Goal: Information Seeking & Learning: Learn about a topic

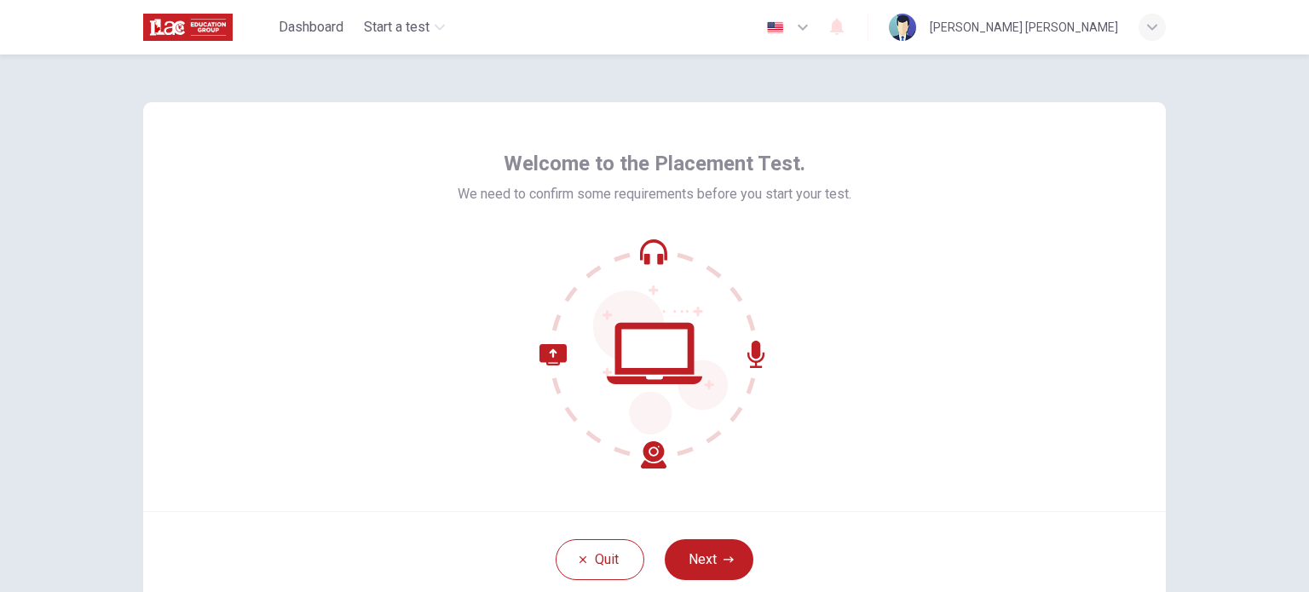
click at [793, 34] on icon "button" at bounding box center [802, 27] width 20 height 20
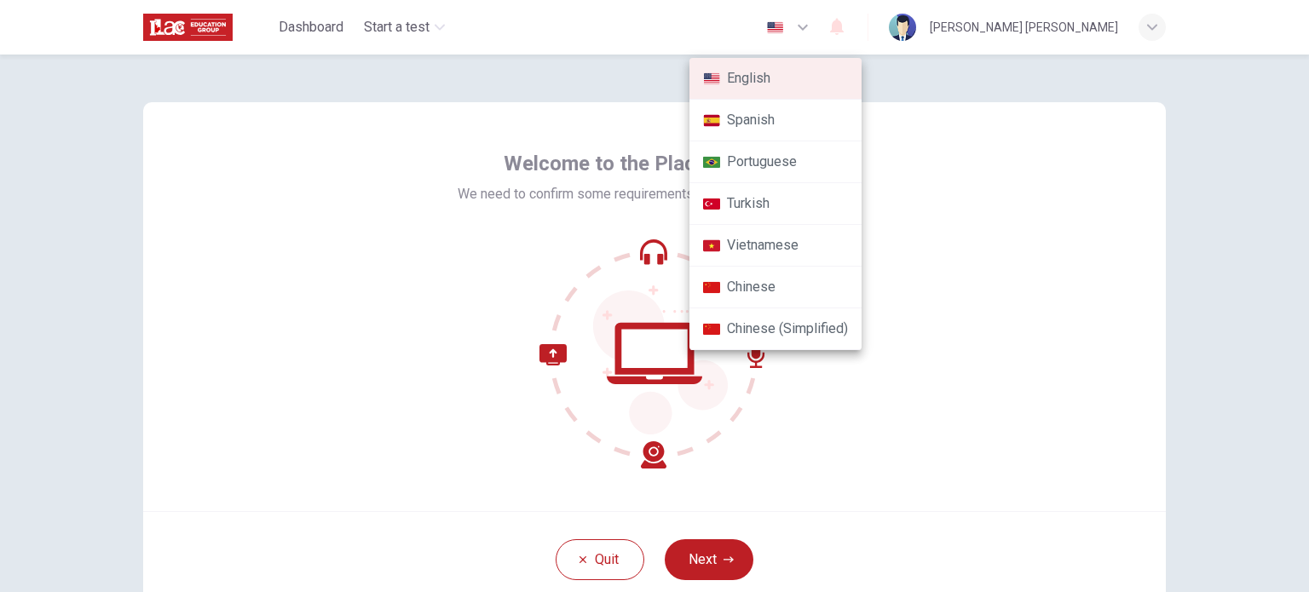
click at [777, 121] on li "Spanish" at bounding box center [775, 121] width 172 height 42
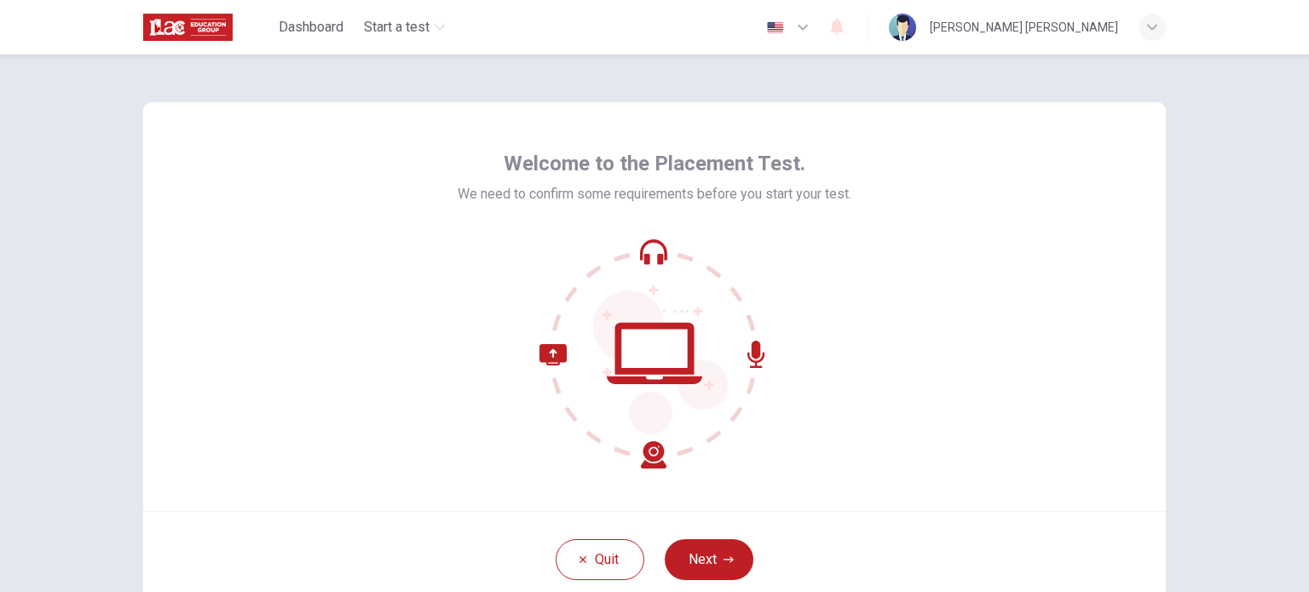
type input "es"
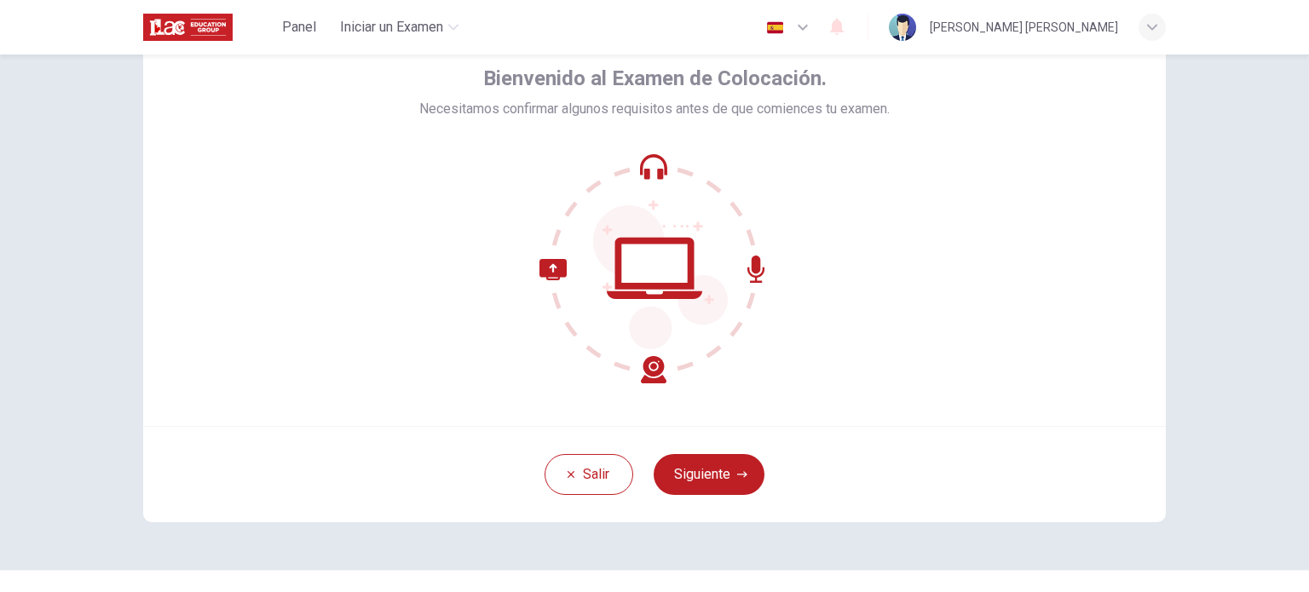
scroll to position [117, 0]
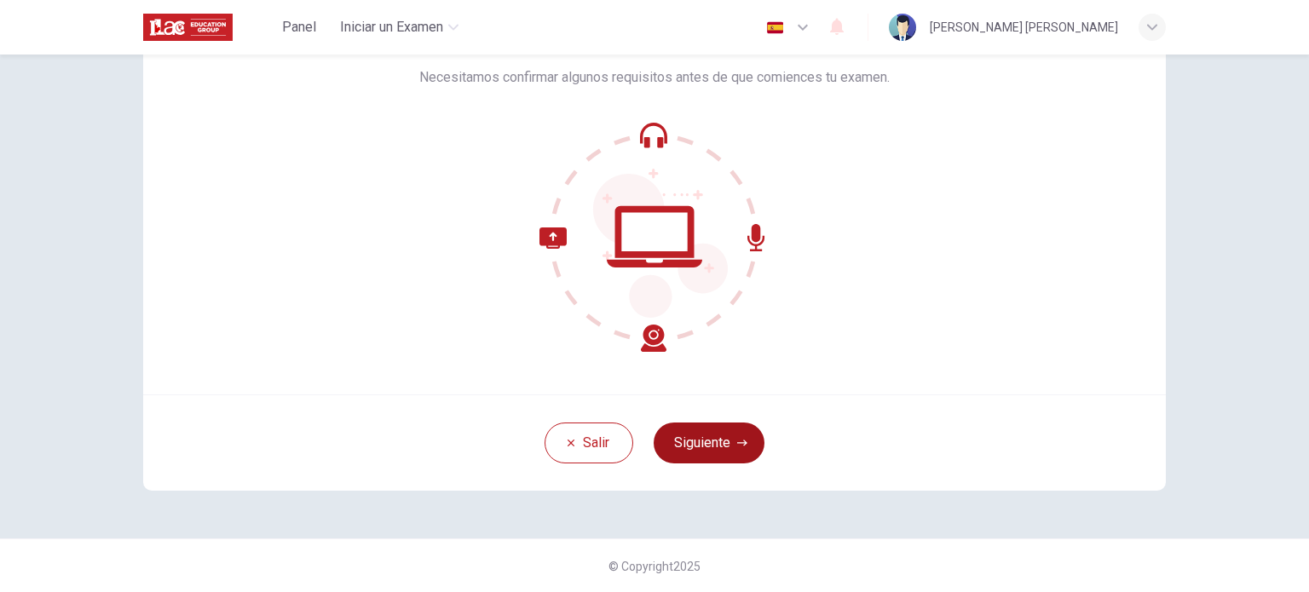
click at [733, 433] on button "Siguiente" at bounding box center [708, 443] width 111 height 41
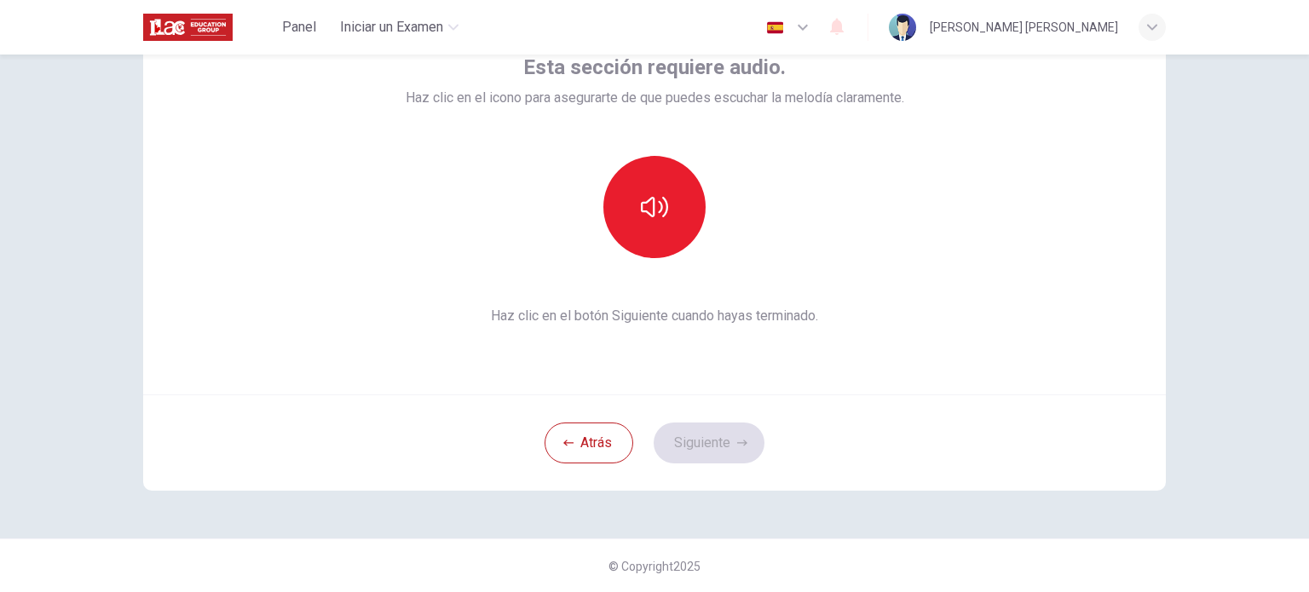
scroll to position [0, 0]
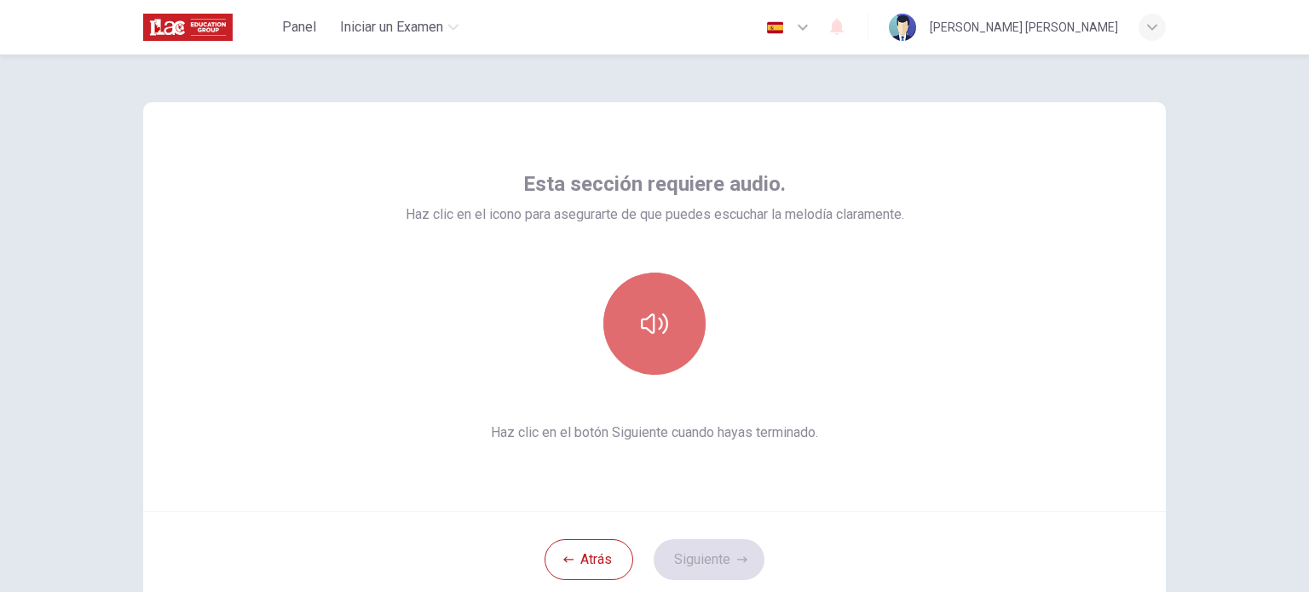
click at [655, 338] on button "button" at bounding box center [654, 324] width 102 height 102
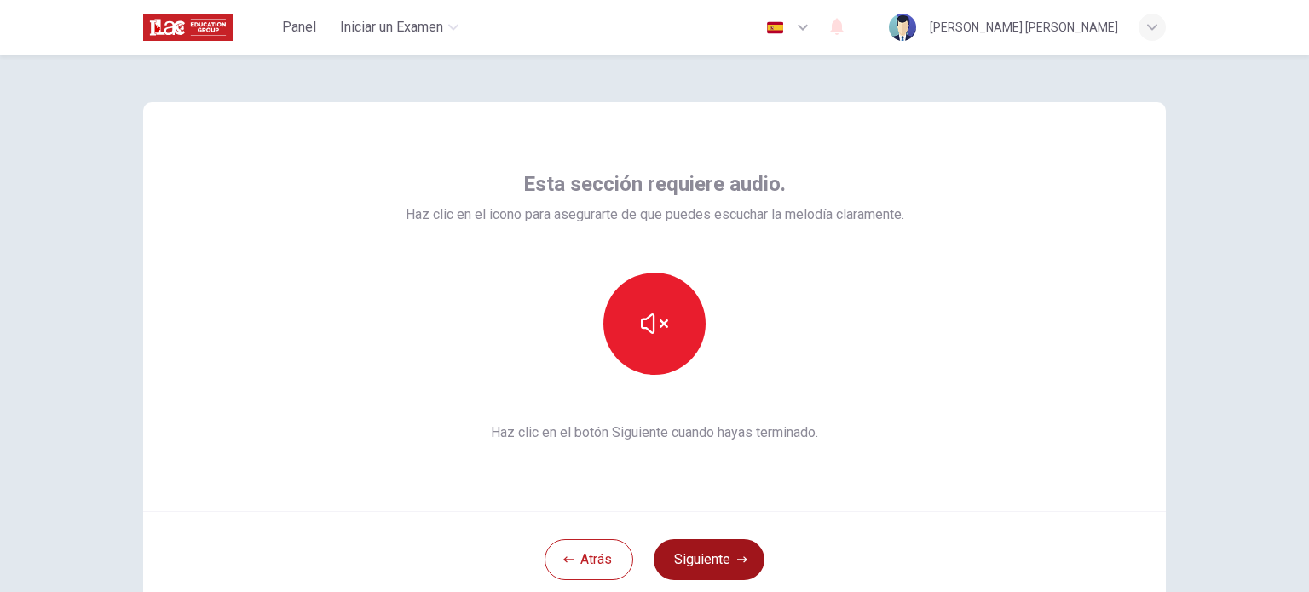
click at [712, 568] on button "Siguiente" at bounding box center [708, 559] width 111 height 41
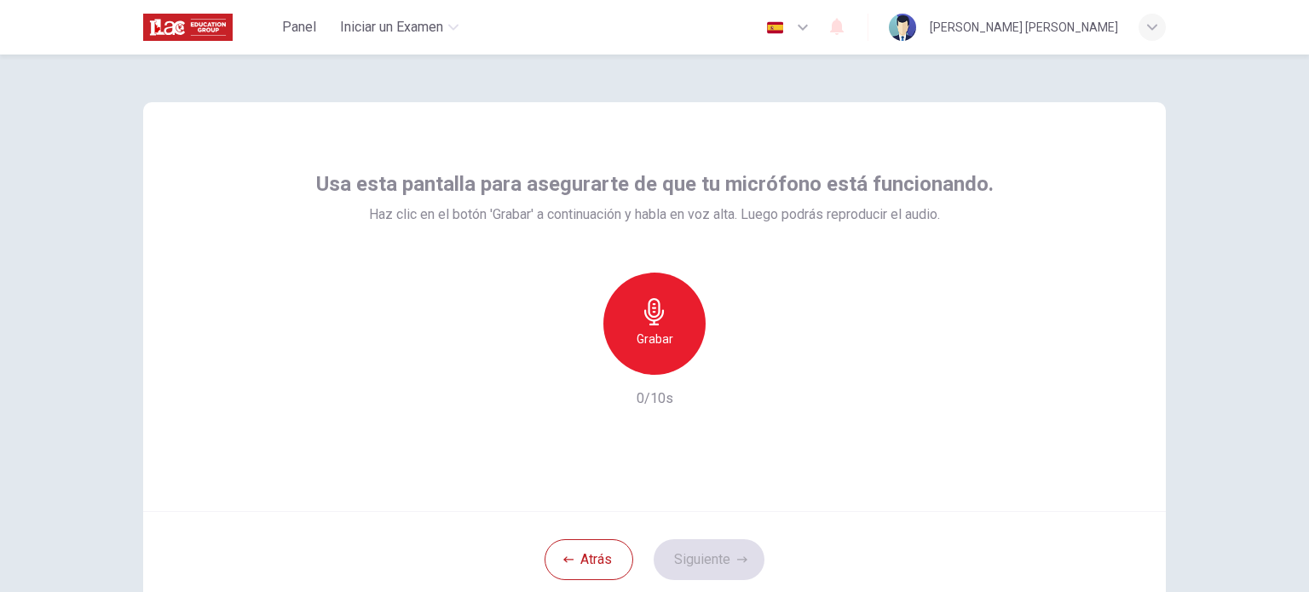
click at [654, 339] on h6 "Grabar" at bounding box center [654, 339] width 37 height 20
click at [722, 554] on button "Siguiente" at bounding box center [708, 559] width 111 height 41
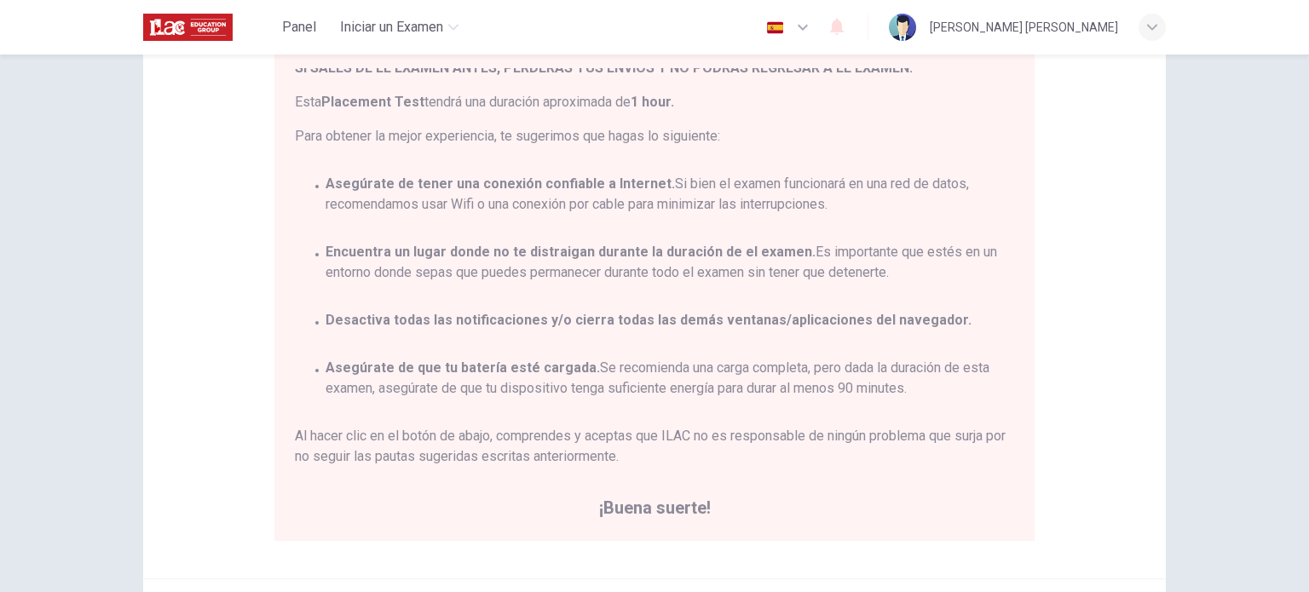
scroll to position [341, 0]
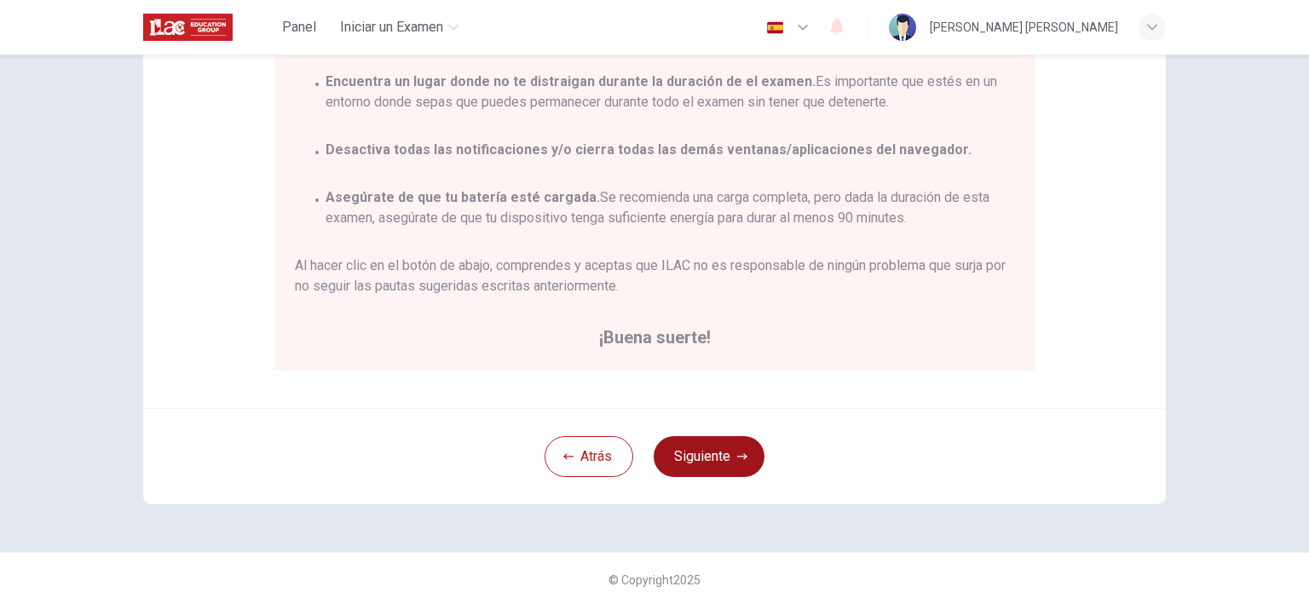
click at [692, 476] on div "Atrás Siguiente" at bounding box center [654, 456] width 1022 height 96
drag, startPoint x: 692, startPoint y: 468, endPoint x: 682, endPoint y: 473, distance: 11.4
click at [686, 468] on button "Siguiente" at bounding box center [708, 456] width 111 height 41
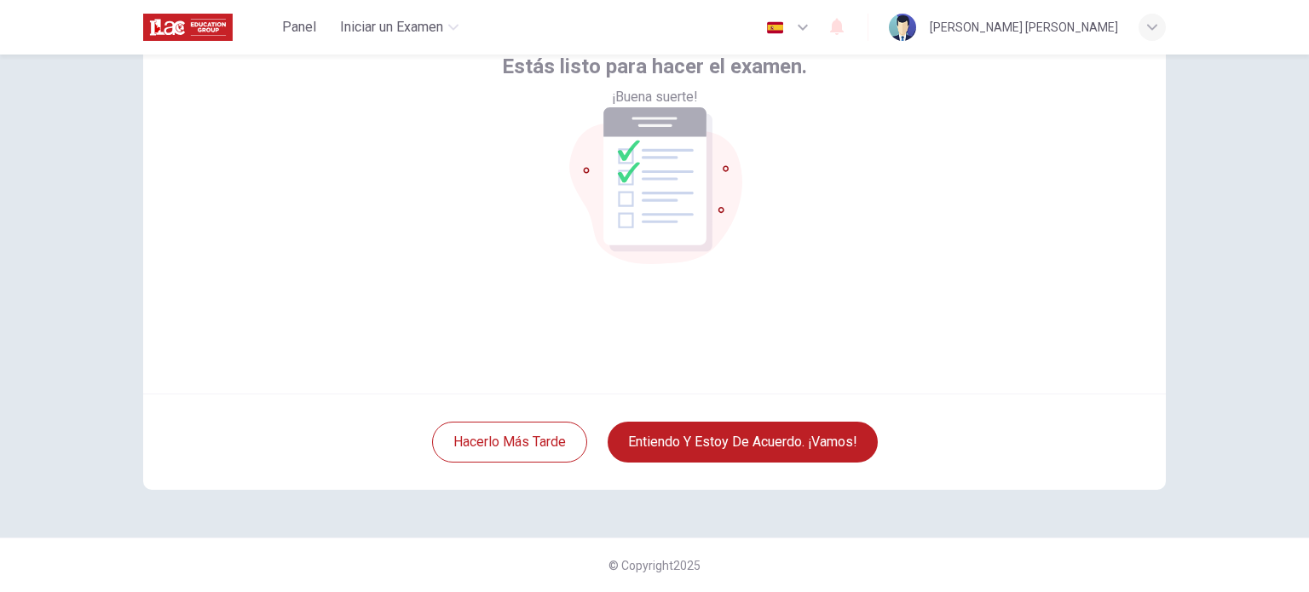
scroll to position [117, 0]
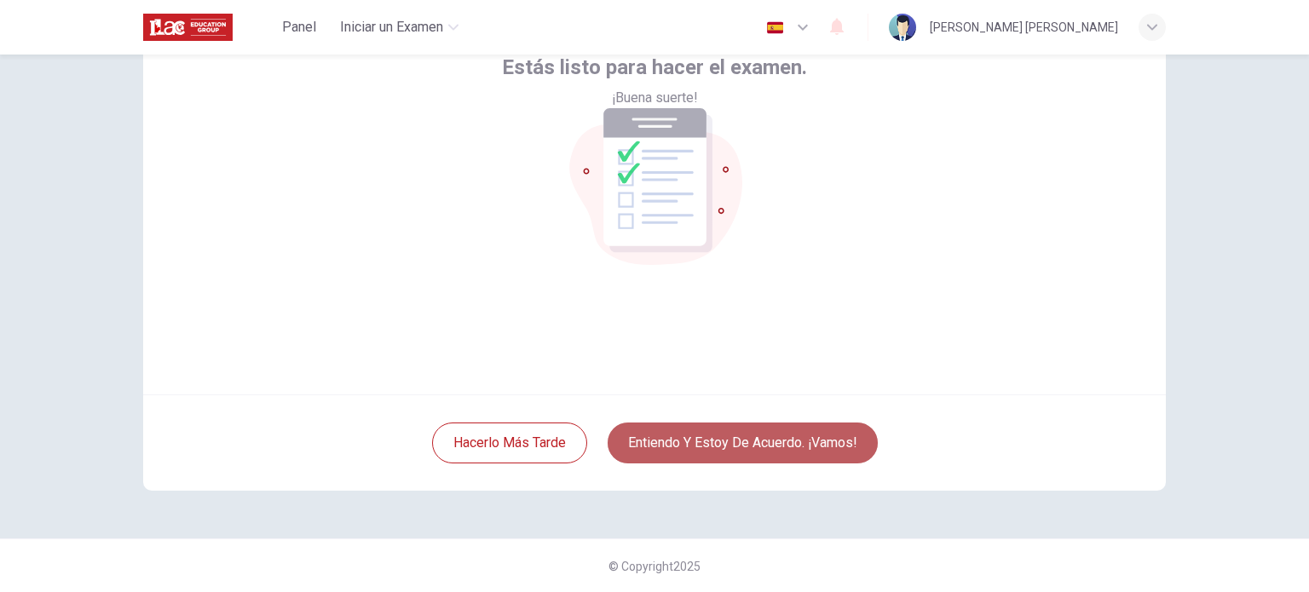
click at [768, 446] on button "Entiendo y estoy de acuerdo. ¡Vamos!" at bounding box center [742, 443] width 270 height 41
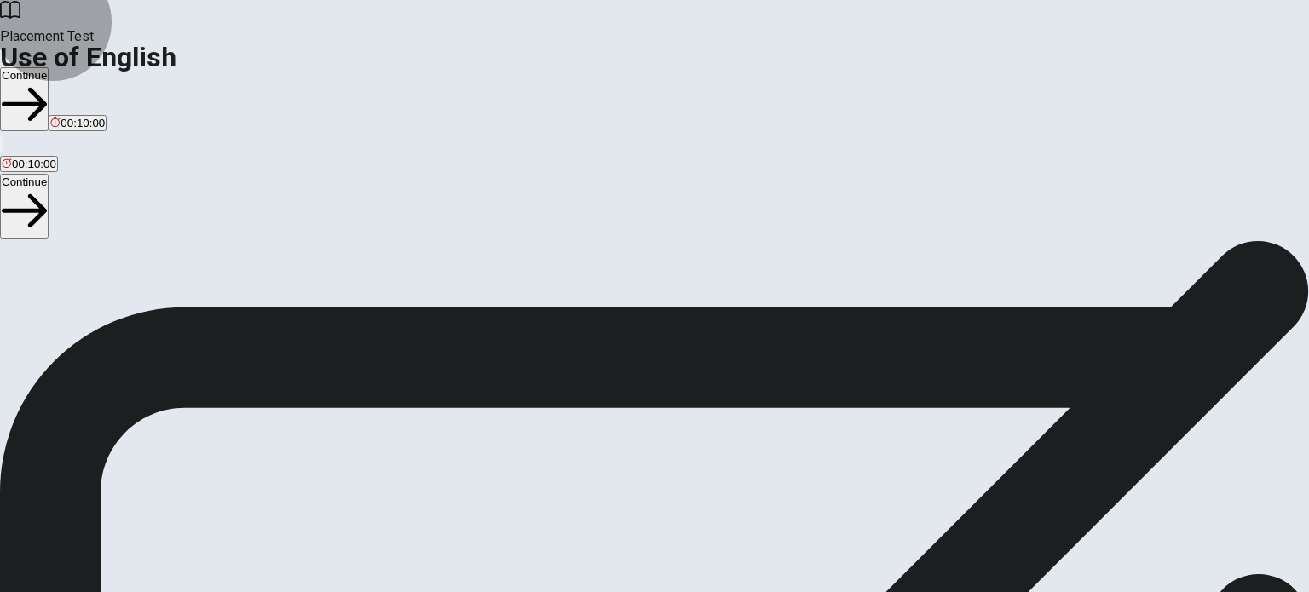
click at [49, 67] on button "Continue" at bounding box center [24, 99] width 49 height 64
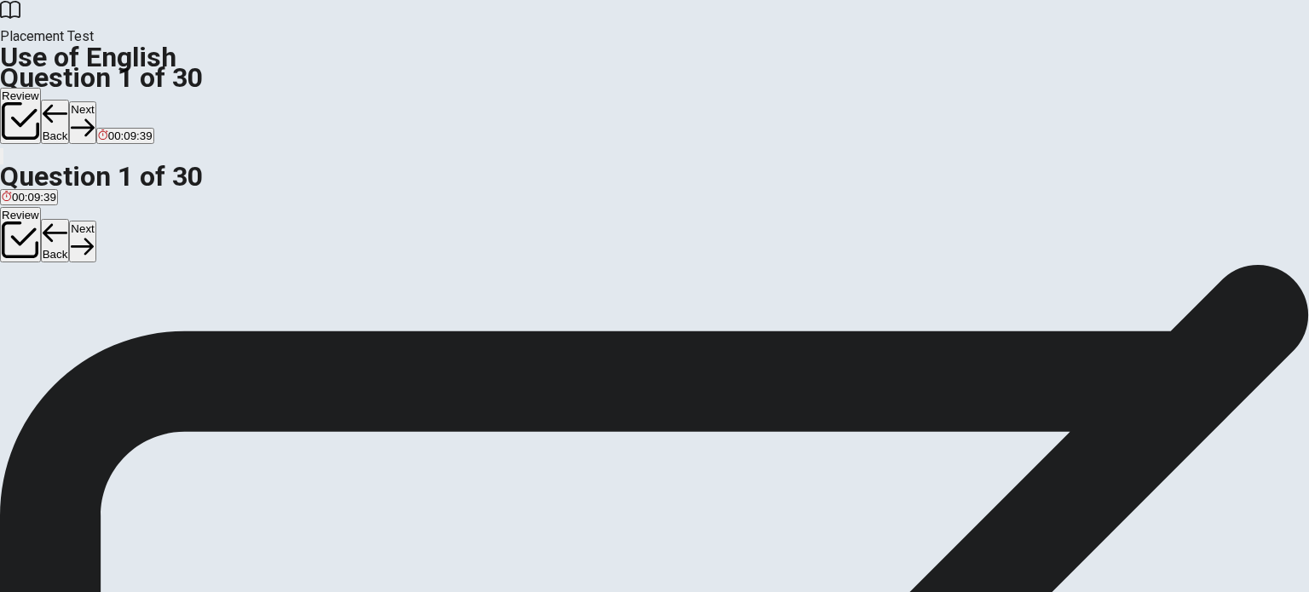
click at [28, 319] on span "finish" at bounding box center [15, 325] width 26 height 13
click at [95, 101] on button "Next" at bounding box center [82, 122] width 26 height 42
click at [213, 332] on span "are coming" at bounding box center [185, 325] width 56 height 13
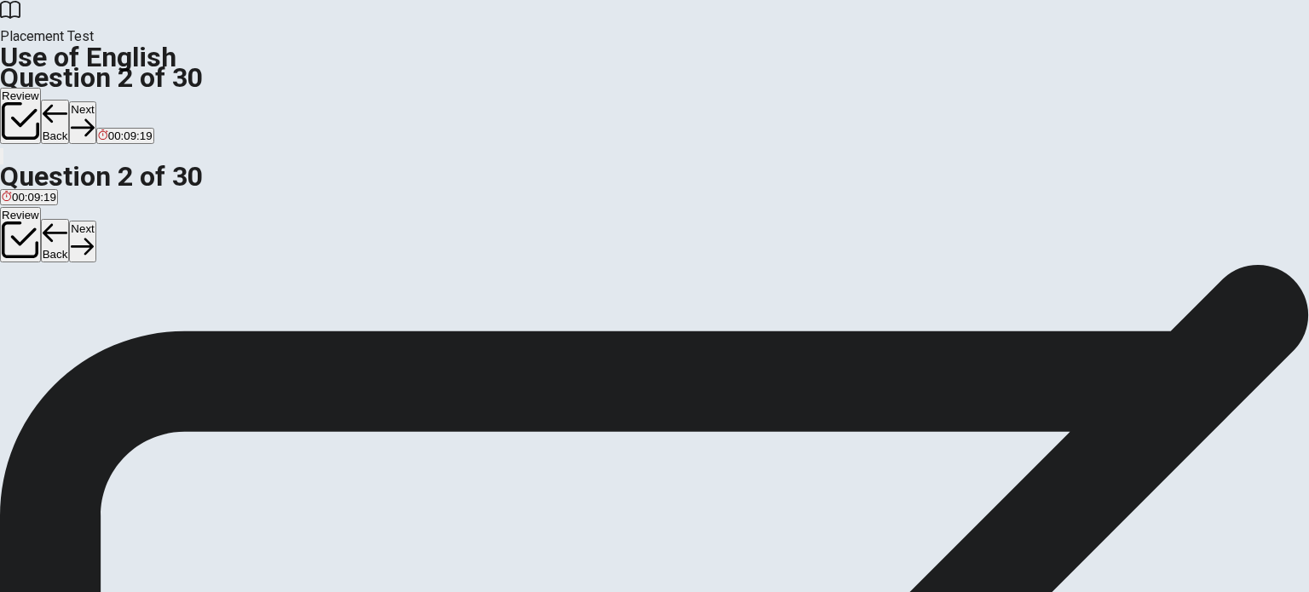
click at [95, 101] on button "Next" at bounding box center [82, 122] width 26 height 42
drag, startPoint x: 584, startPoint y: 456, endPoint x: 538, endPoint y: 354, distance: 112.1
click at [538, 336] on div "A selling B sells C sold D sell" at bounding box center [654, 320] width 1309 height 31
click at [60, 332] on span "sells" at bounding box center [48, 325] width 23 height 13
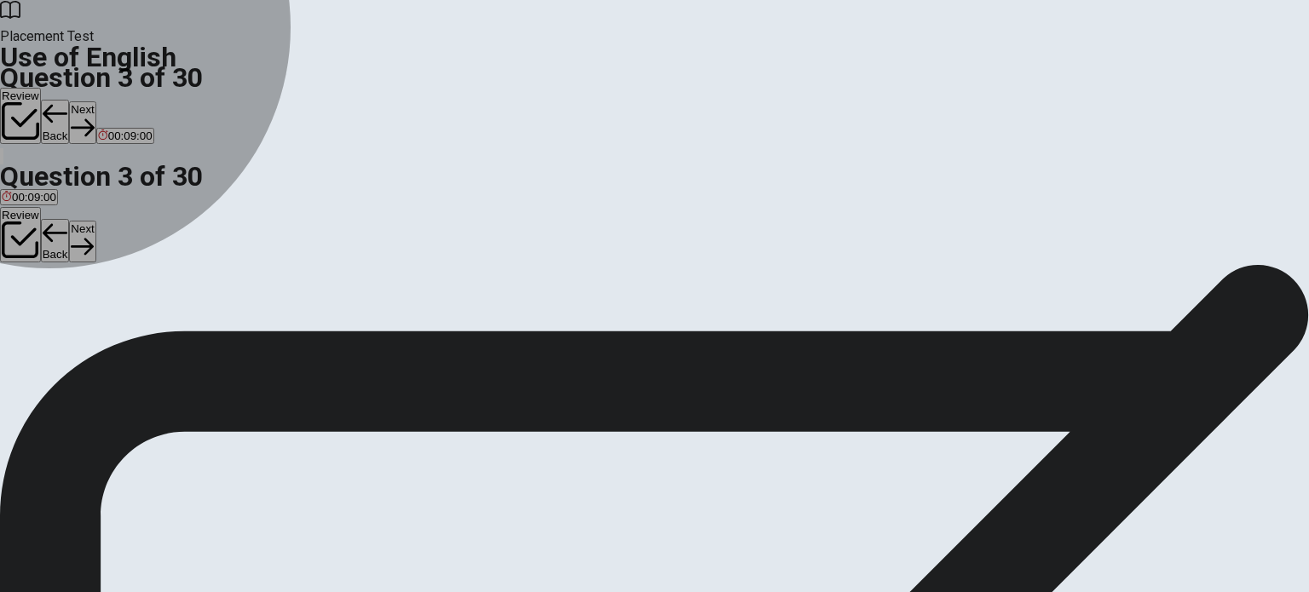
click at [105, 332] on span "sell" at bounding box center [96, 325] width 17 height 13
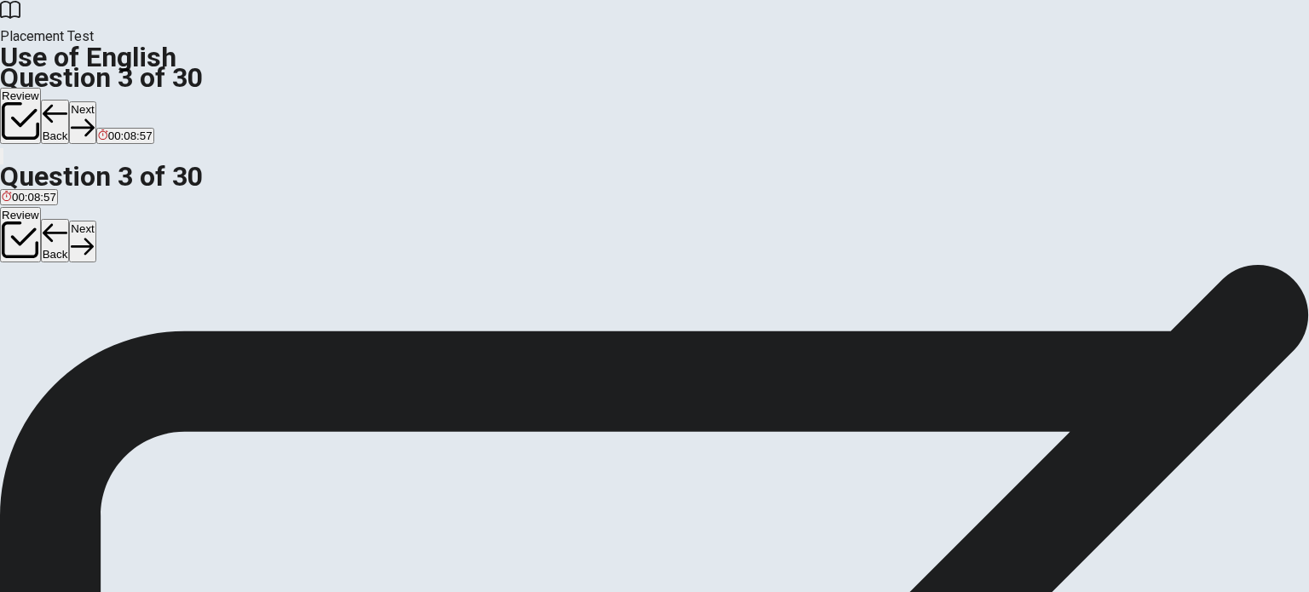
click at [105, 332] on span "sell" at bounding box center [96, 325] width 17 height 13
click at [95, 101] on button "Next" at bounding box center [82, 122] width 26 height 42
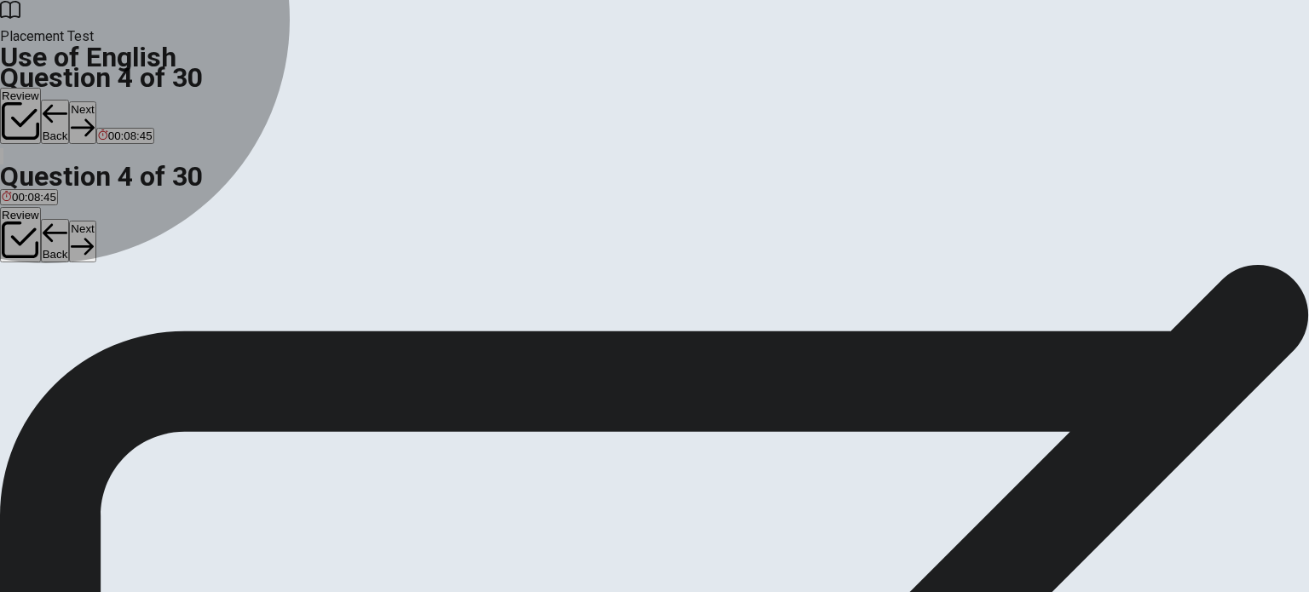
click at [61, 332] on span "Are" at bounding box center [52, 325] width 18 height 13
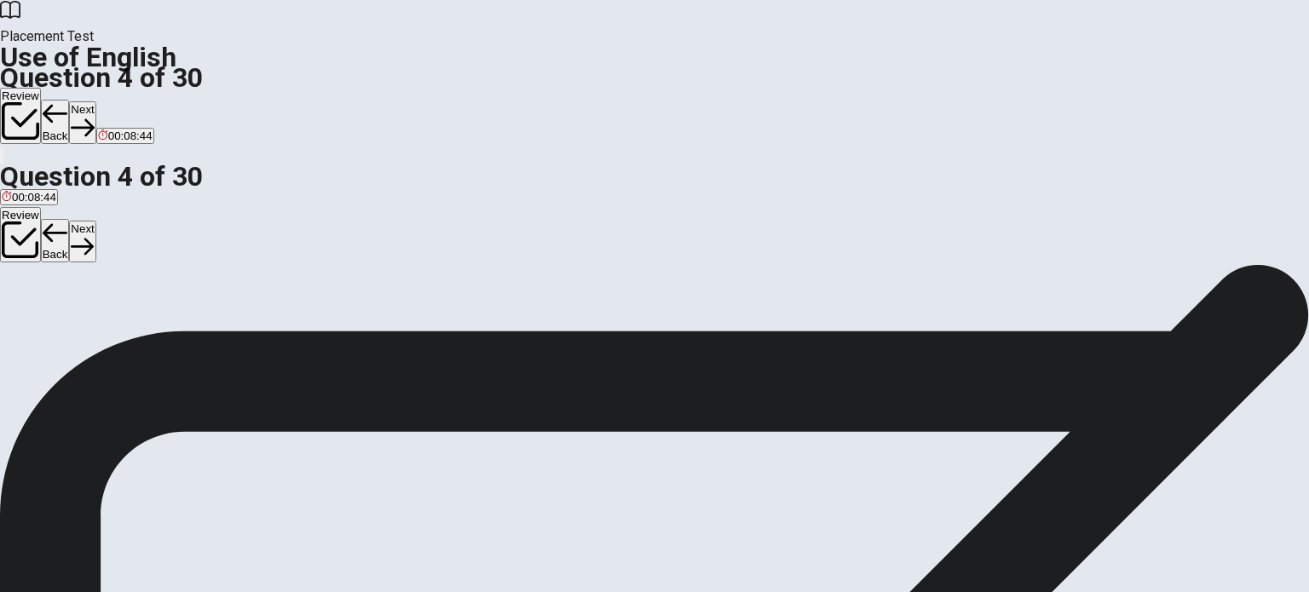
click at [95, 101] on button "Next" at bounding box center [82, 122] width 26 height 42
click at [55, 327] on span "work" at bounding box center [43, 325] width 24 height 13
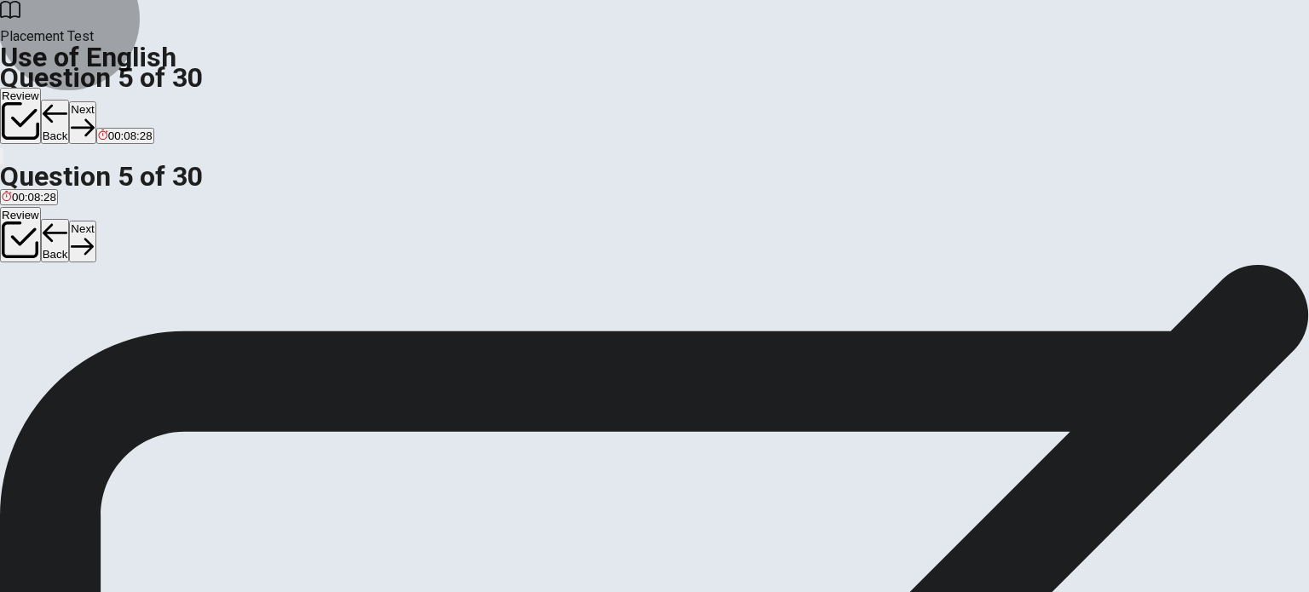
click at [95, 101] on button "Next" at bounding box center [82, 122] width 26 height 42
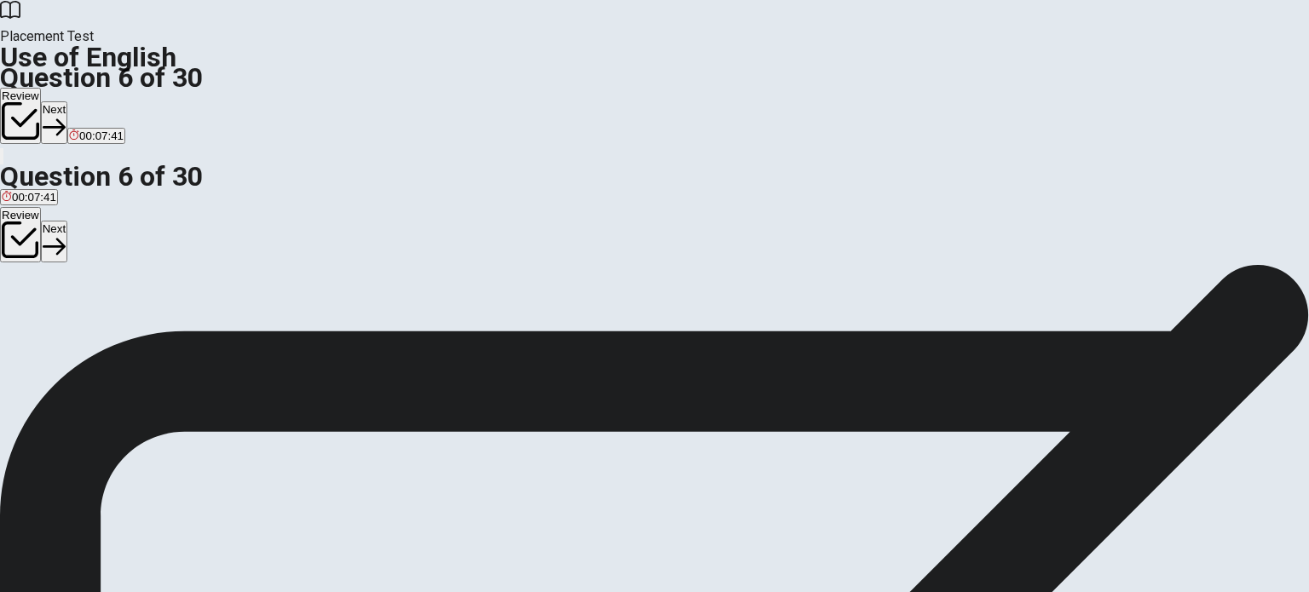
click at [20, 307] on div "A" at bounding box center [11, 313] width 19 height 13
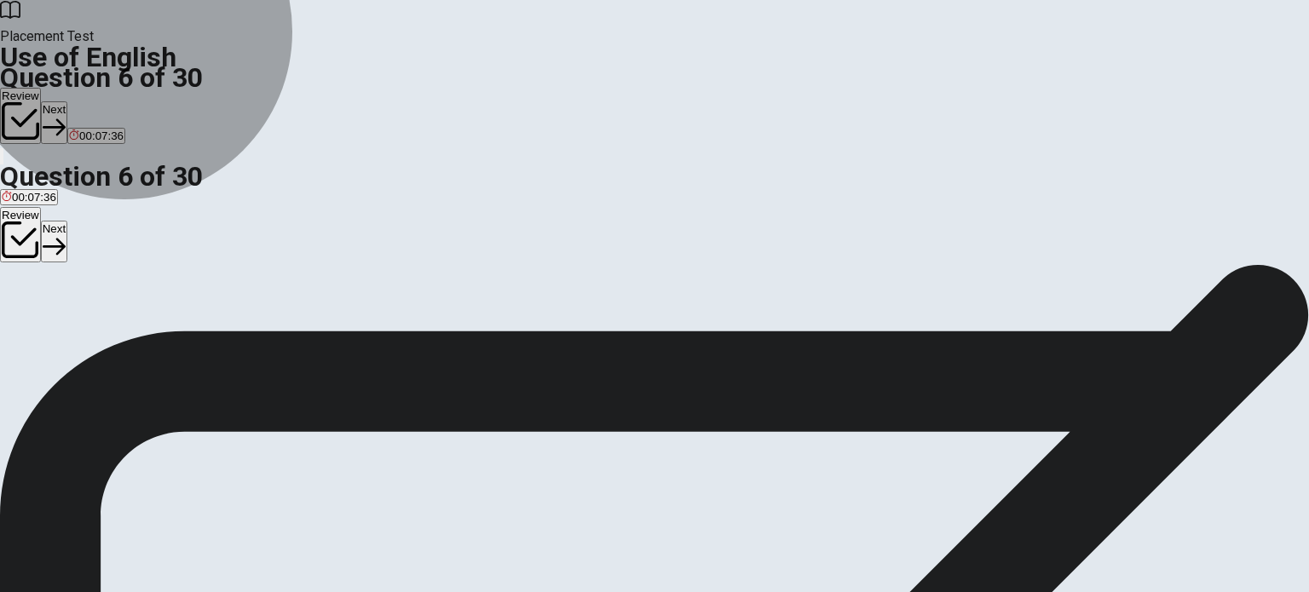
click at [22, 305] on button "A Sell" at bounding box center [11, 319] width 22 height 29
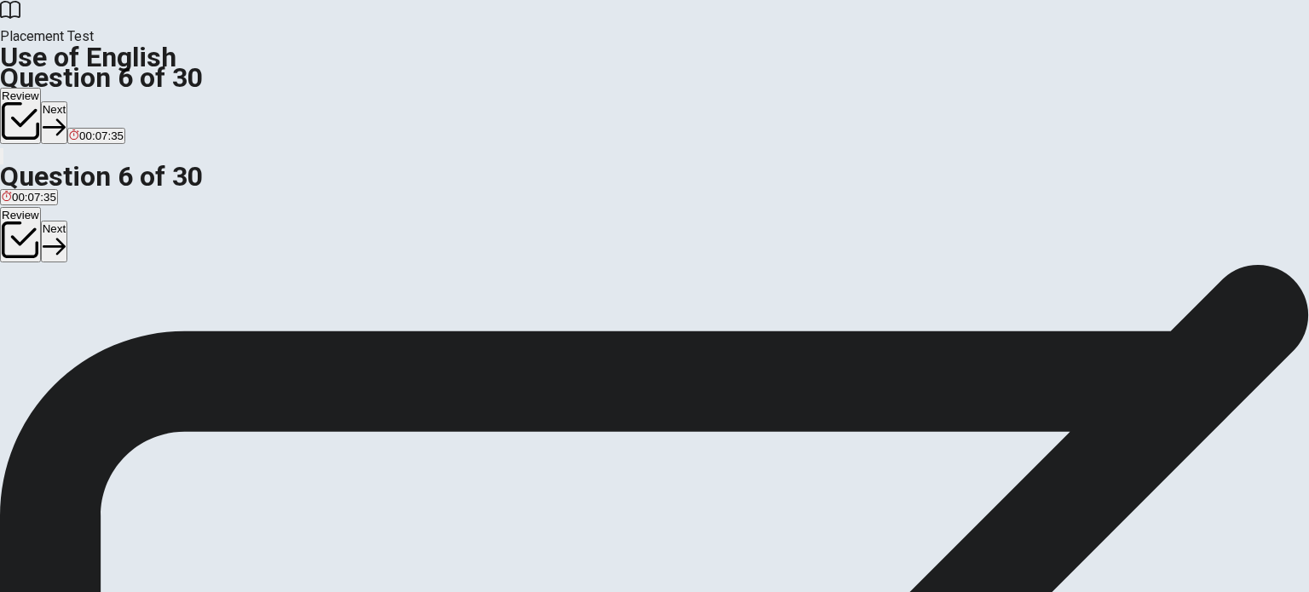
drag, startPoint x: 953, startPoint y: 32, endPoint x: 845, endPoint y: 139, distance: 151.8
click at [67, 101] on button "Next" at bounding box center [54, 122] width 26 height 42
click at [16, 319] on span "tall" at bounding box center [9, 325] width 14 height 13
click at [94, 116] on icon "button" at bounding box center [82, 127] width 23 height 23
click at [121, 332] on span "does" at bounding box center [108, 325] width 25 height 13
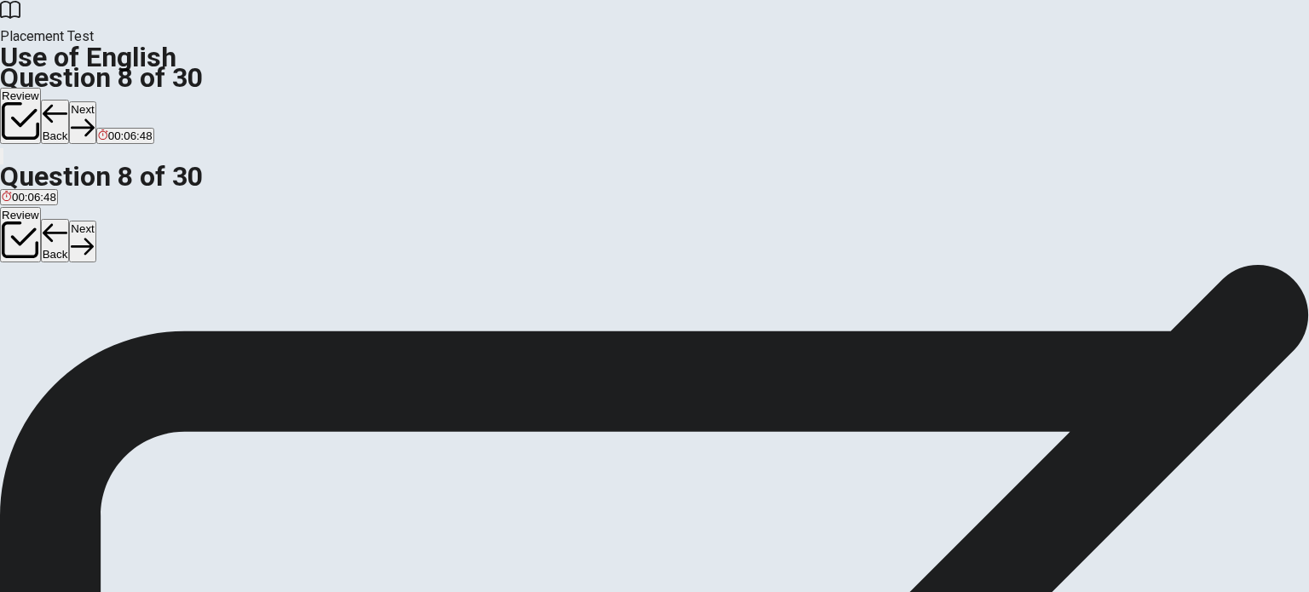
click at [95, 101] on button "Next" at bounding box center [82, 122] width 26 height 42
click at [49, 332] on span "slow" at bounding box center [37, 325] width 23 height 13
click at [95, 101] on button "Next" at bounding box center [82, 122] width 26 height 42
click at [141, 332] on span "have lived" at bounding box center [115, 325] width 51 height 13
drag, startPoint x: 926, startPoint y: 31, endPoint x: 923, endPoint y: 42, distance: 11.6
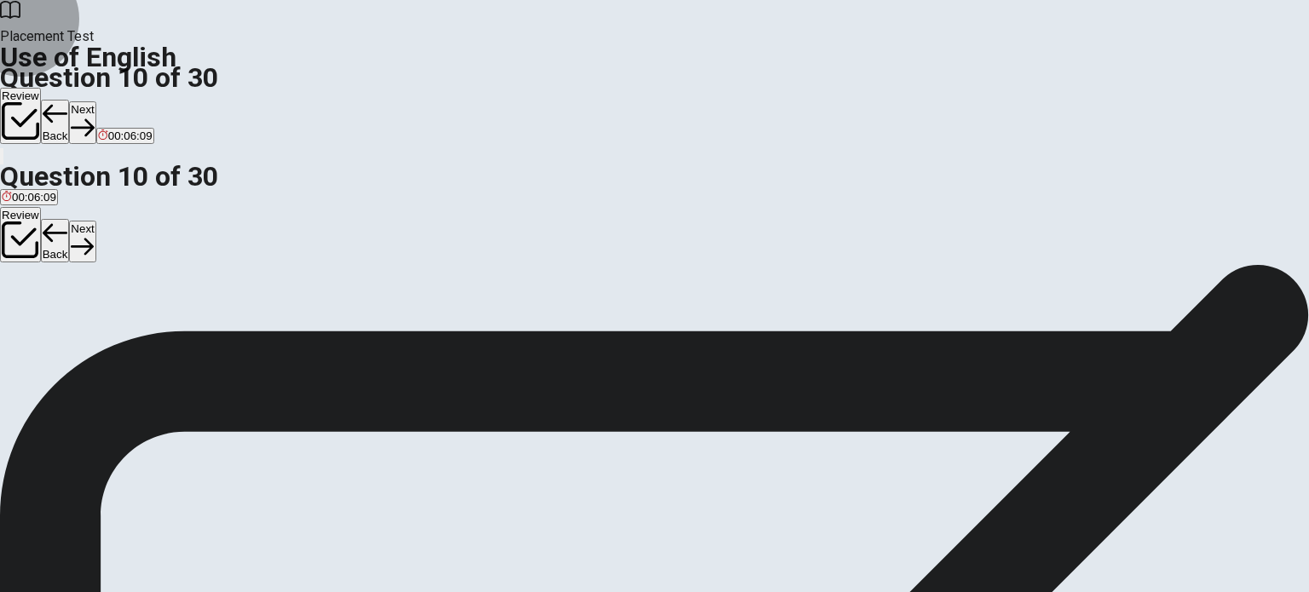
click at [95, 101] on button "Next" at bounding box center [82, 122] width 26 height 42
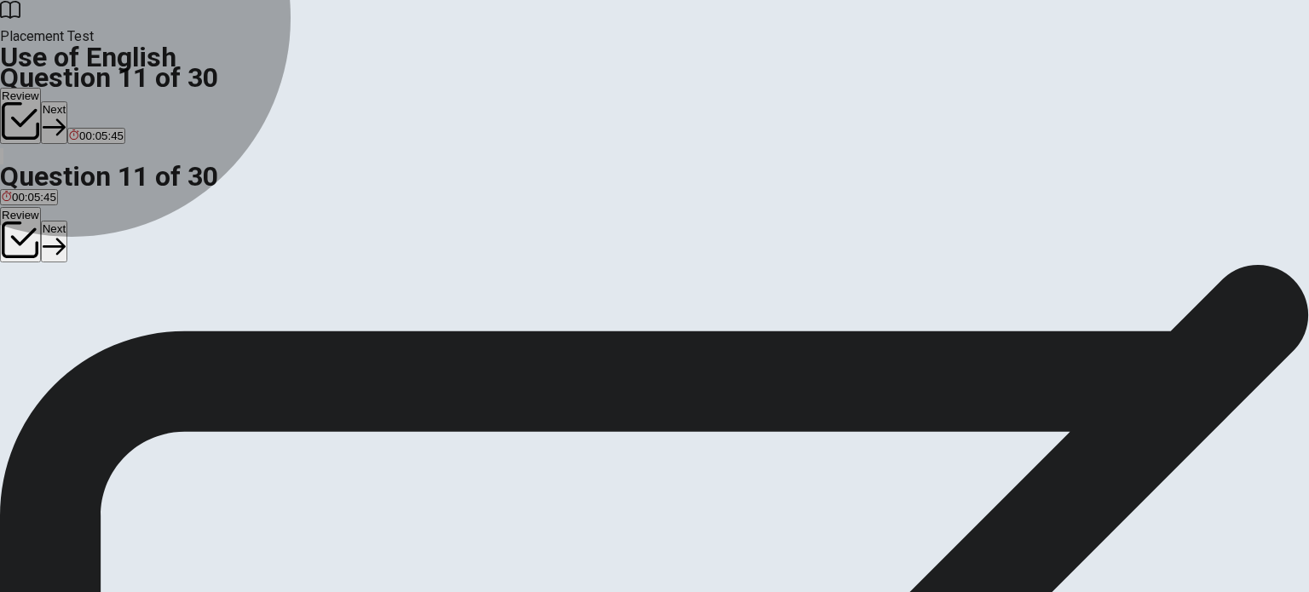
click at [154, 332] on span "has lives" at bounding box center [132, 325] width 44 height 13
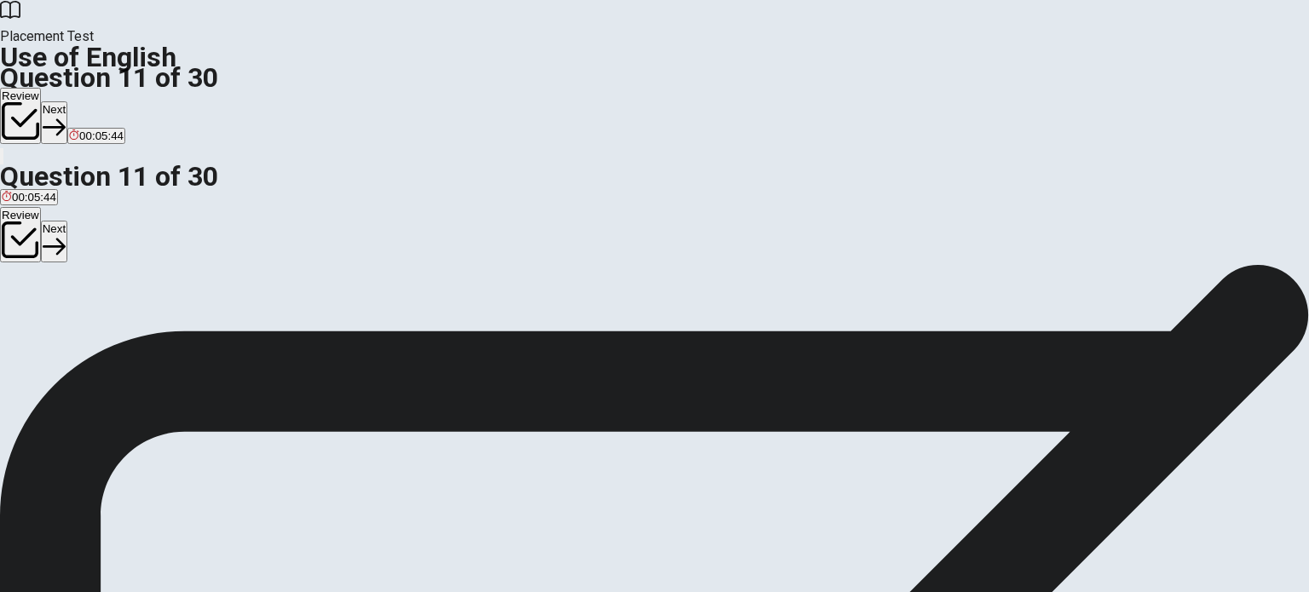
click at [67, 101] on button "Next" at bounding box center [54, 122] width 26 height 42
click at [106, 332] on span "were walking" at bounding box center [74, 325] width 66 height 13
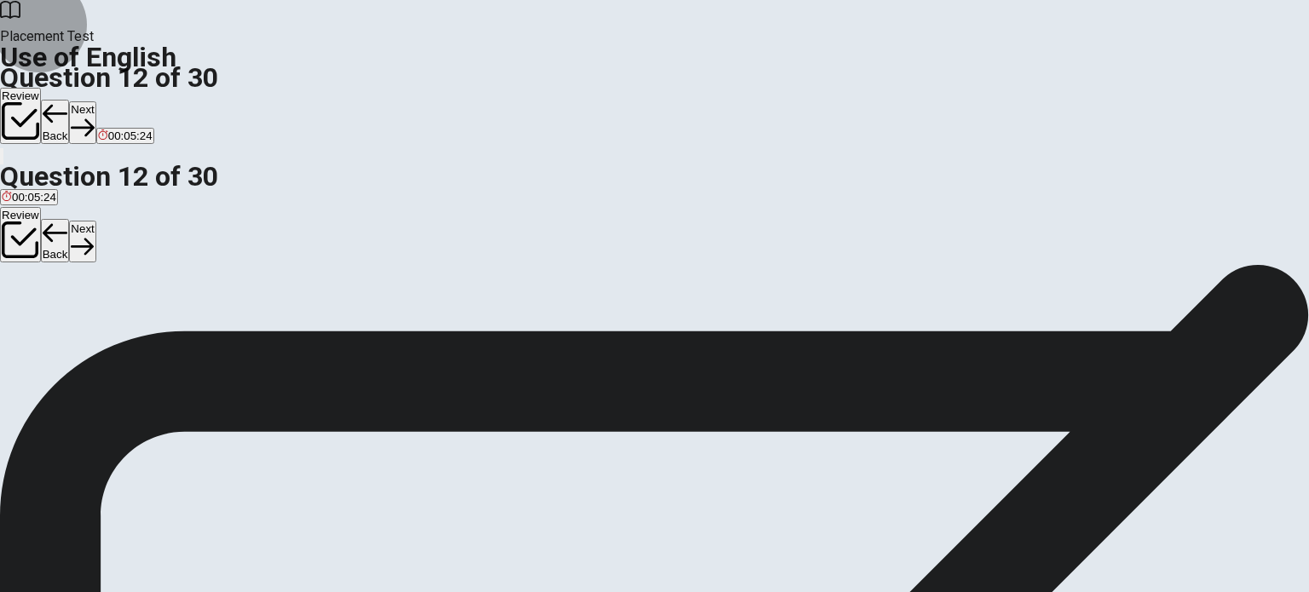
click at [95, 101] on button "Next" at bounding box center [82, 122] width 26 height 42
click at [134, 332] on span "will complete" at bounding box center [101, 325] width 65 height 13
click at [95, 101] on button "Next" at bounding box center [82, 122] width 26 height 42
click at [112, 330] on span "am study" at bounding box center [89, 325] width 46 height 13
click at [95, 101] on button "Next" at bounding box center [82, 122] width 26 height 42
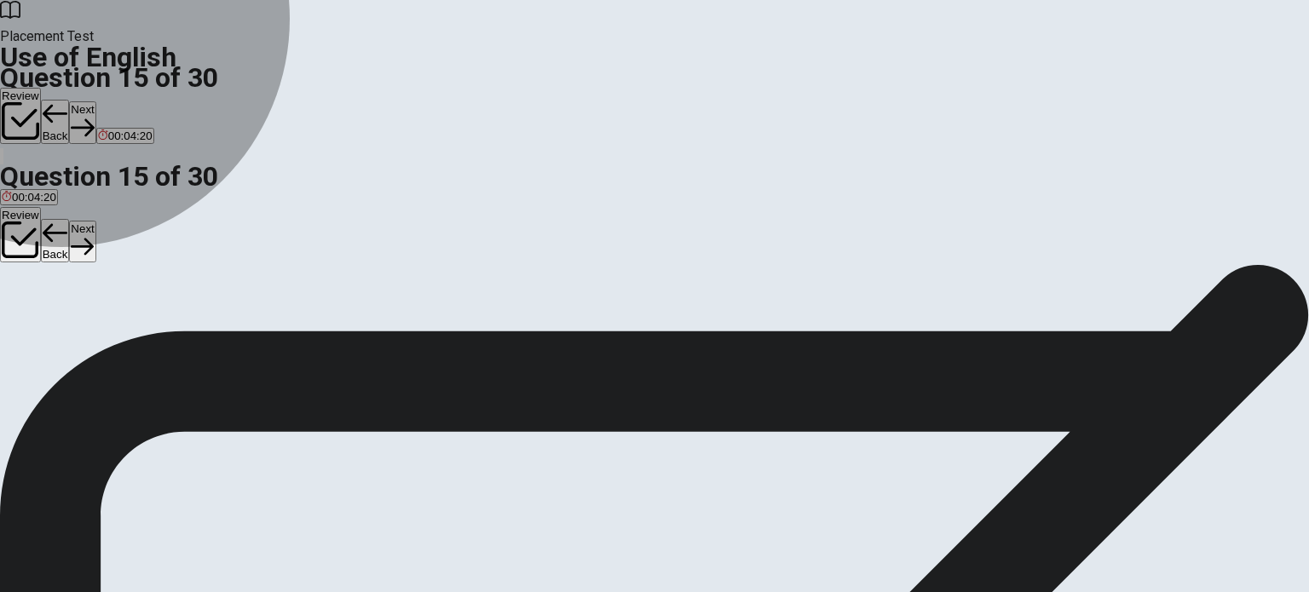
click at [27, 319] on span "Book" at bounding box center [15, 325] width 26 height 13
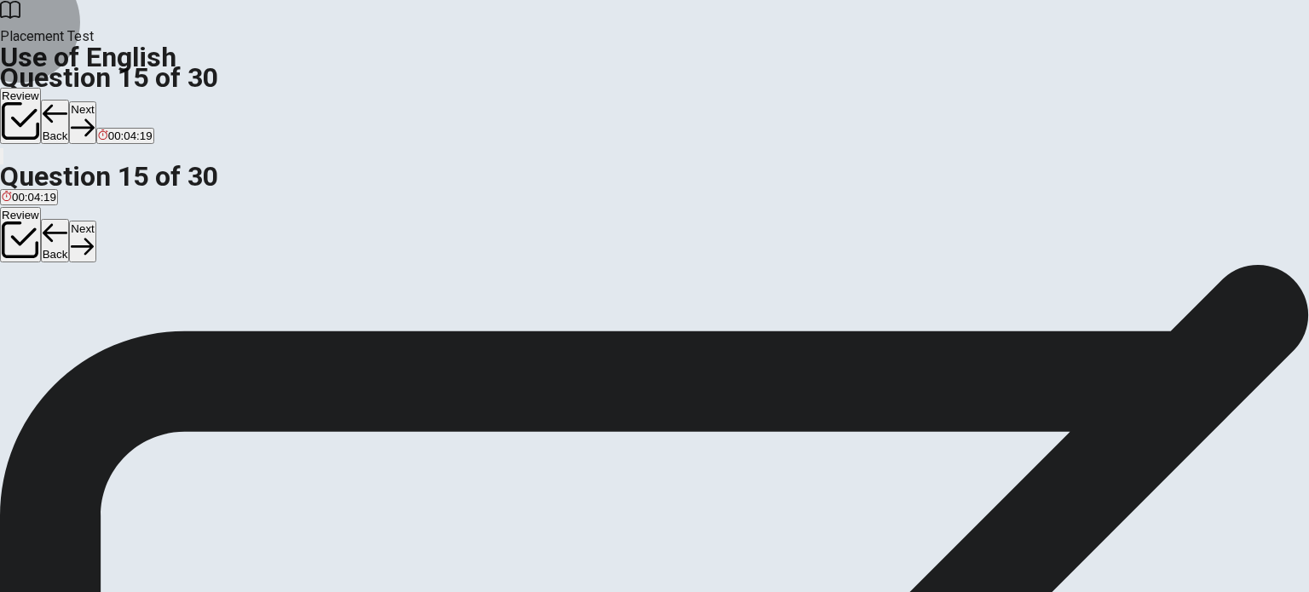
click at [95, 101] on button "Next" at bounding box center [82, 122] width 26 height 42
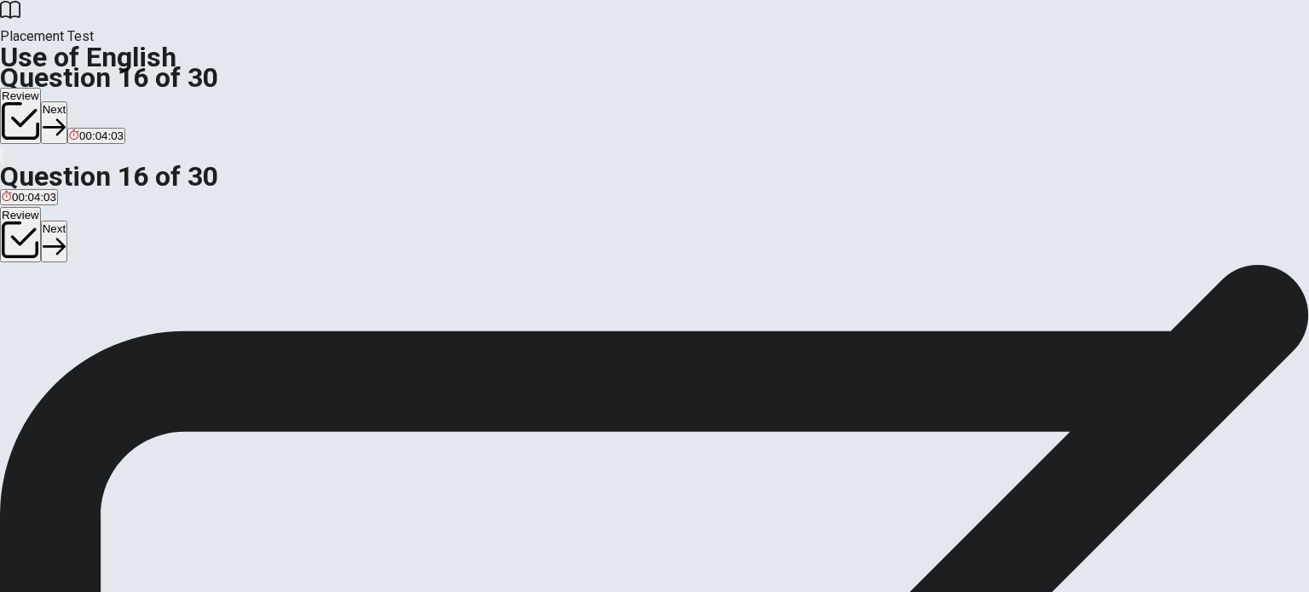
click at [52, 319] on span "turning on" at bounding box center [27, 325] width 50 height 13
click at [67, 101] on button "Next" at bounding box center [54, 122] width 26 height 42
click at [18, 319] on span "eat" at bounding box center [10, 325] width 16 height 13
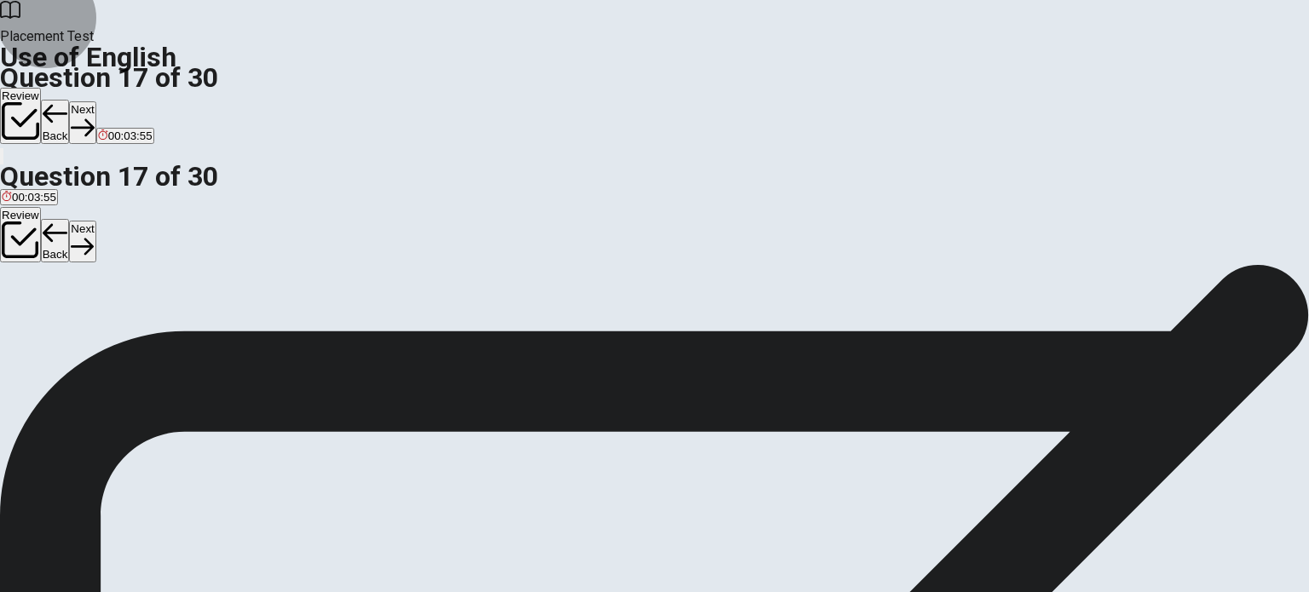
click at [95, 101] on button "Next" at bounding box center [82, 122] width 26 height 42
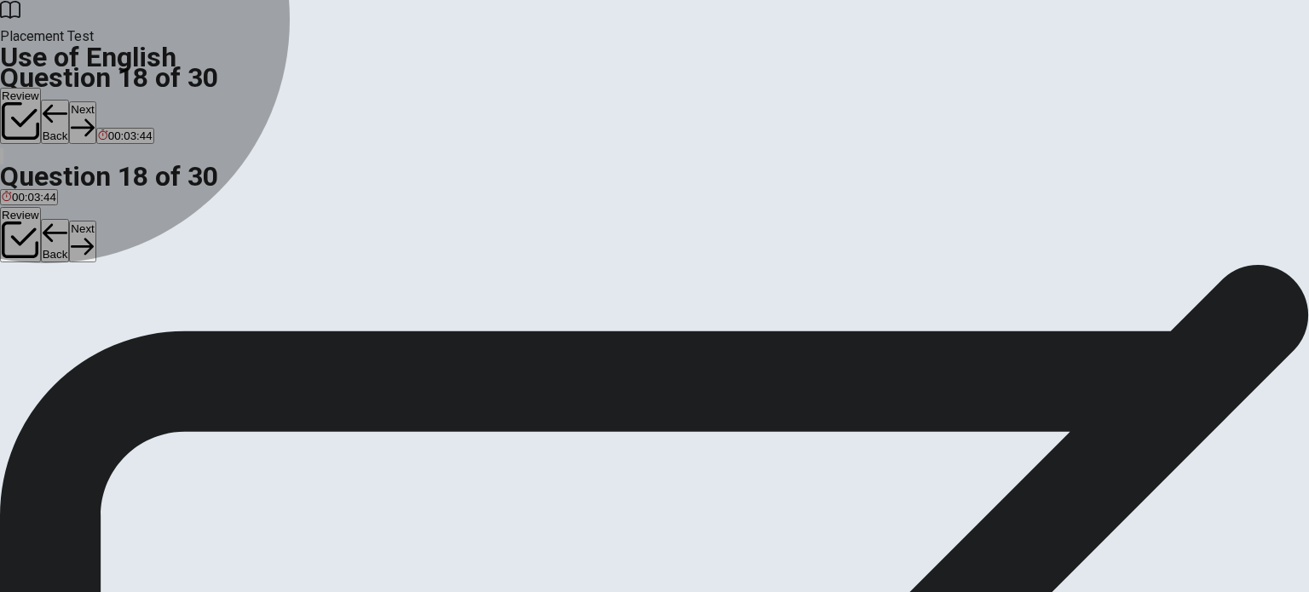
click at [105, 332] on span "building" at bounding box center [85, 325] width 39 height 13
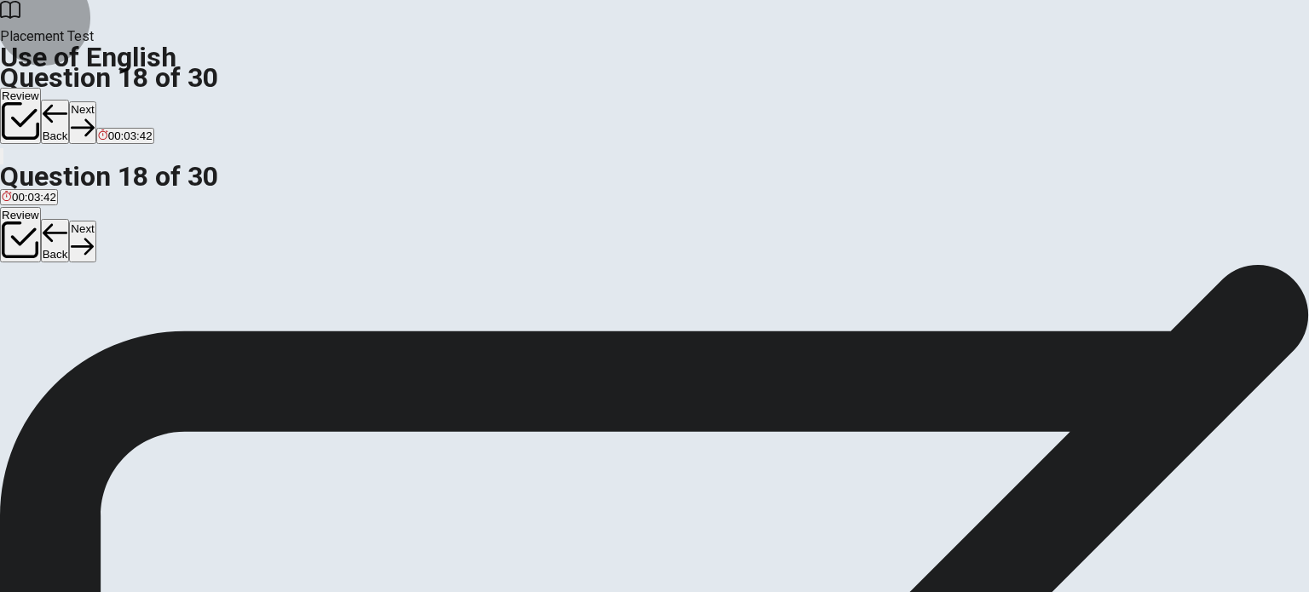
click at [95, 101] on button "Next" at bounding box center [82, 122] width 26 height 42
click at [37, 319] on div "B" at bounding box center [28, 313] width 15 height 13
click at [95, 101] on button "Next" at bounding box center [82, 122] width 26 height 42
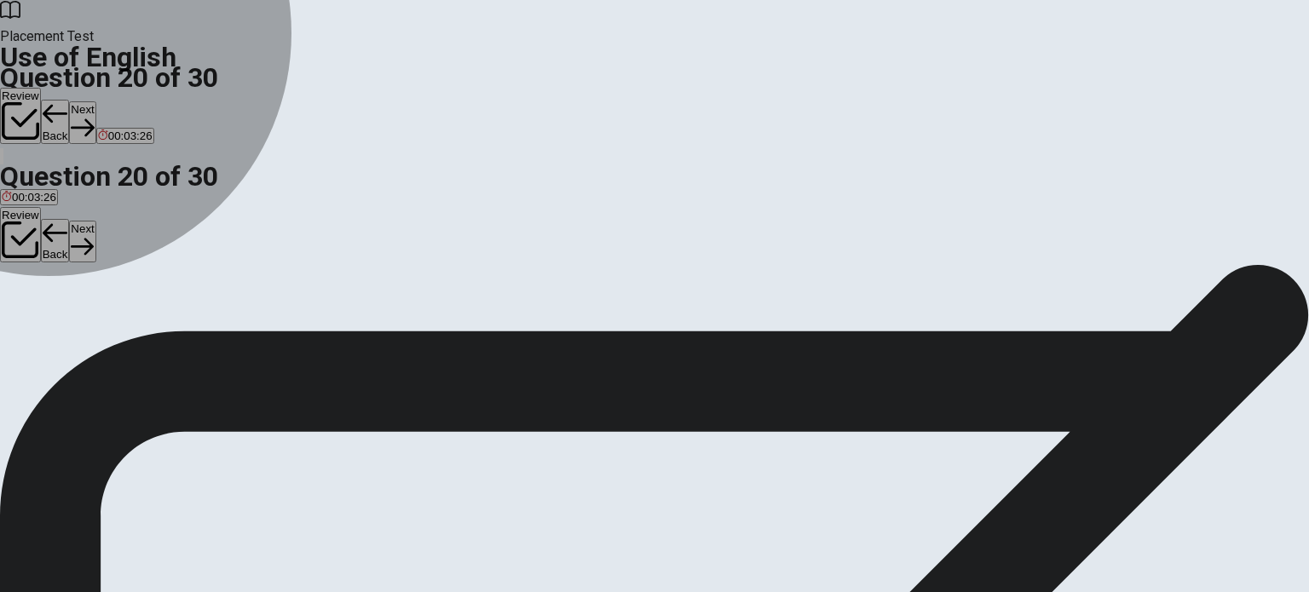
click at [34, 305] on button "A player" at bounding box center [17, 319] width 34 height 29
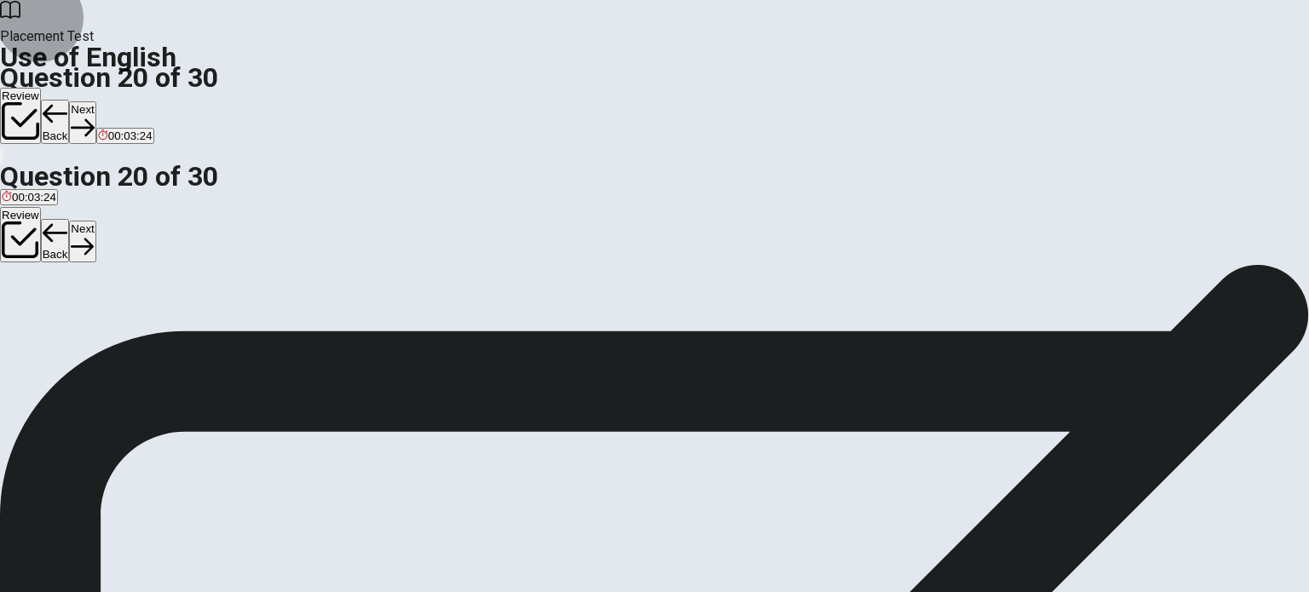
click at [95, 101] on button "Next" at bounding box center [82, 122] width 26 height 42
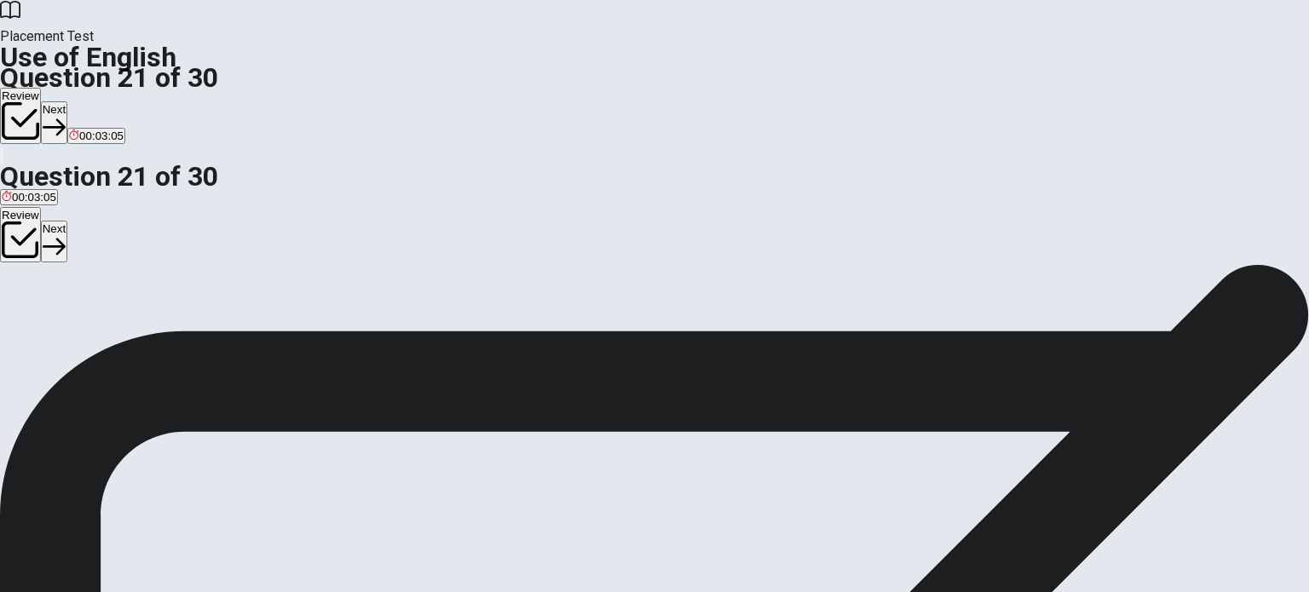
click at [115, 332] on span "was having" at bounding box center [86, 325] width 57 height 13
click at [66, 116] on icon "button" at bounding box center [54, 127] width 23 height 23
click at [160, 332] on span "will work" at bounding box center [139, 325] width 43 height 13
click at [95, 101] on button "Next" at bounding box center [82, 122] width 26 height 42
drag, startPoint x: 553, startPoint y: 273, endPoint x: 611, endPoint y: 299, distance: 63.7
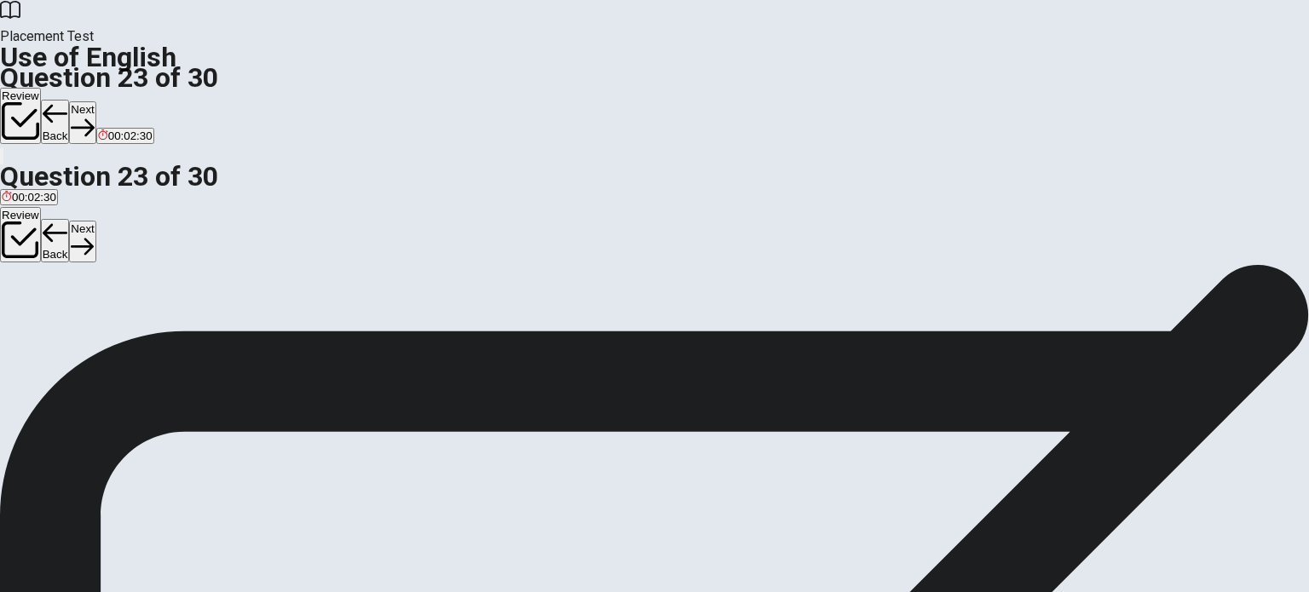
click at [26, 319] on span "goes" at bounding box center [14, 325] width 25 height 13
drag, startPoint x: 951, startPoint y: 39, endPoint x: 842, endPoint y: 86, distance: 118.7
click at [95, 101] on button "Next" at bounding box center [82, 122] width 26 height 42
drag, startPoint x: 566, startPoint y: 441, endPoint x: 565, endPoint y: 431, distance: 10.3
click at [263, 332] on span "waiting" at bounding box center [245, 325] width 36 height 13
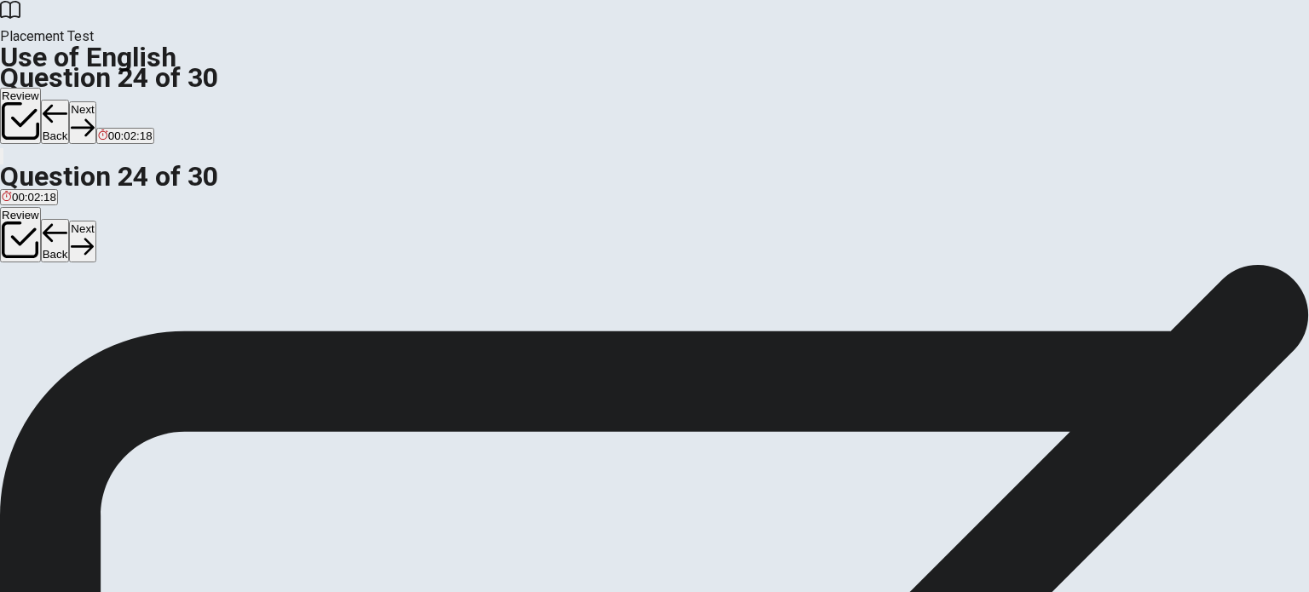
click at [95, 101] on button "Next" at bounding box center [82, 122] width 26 height 42
click at [29, 319] on span "glove" at bounding box center [15, 325] width 27 height 13
click at [95, 101] on button "Next" at bounding box center [82, 122] width 26 height 42
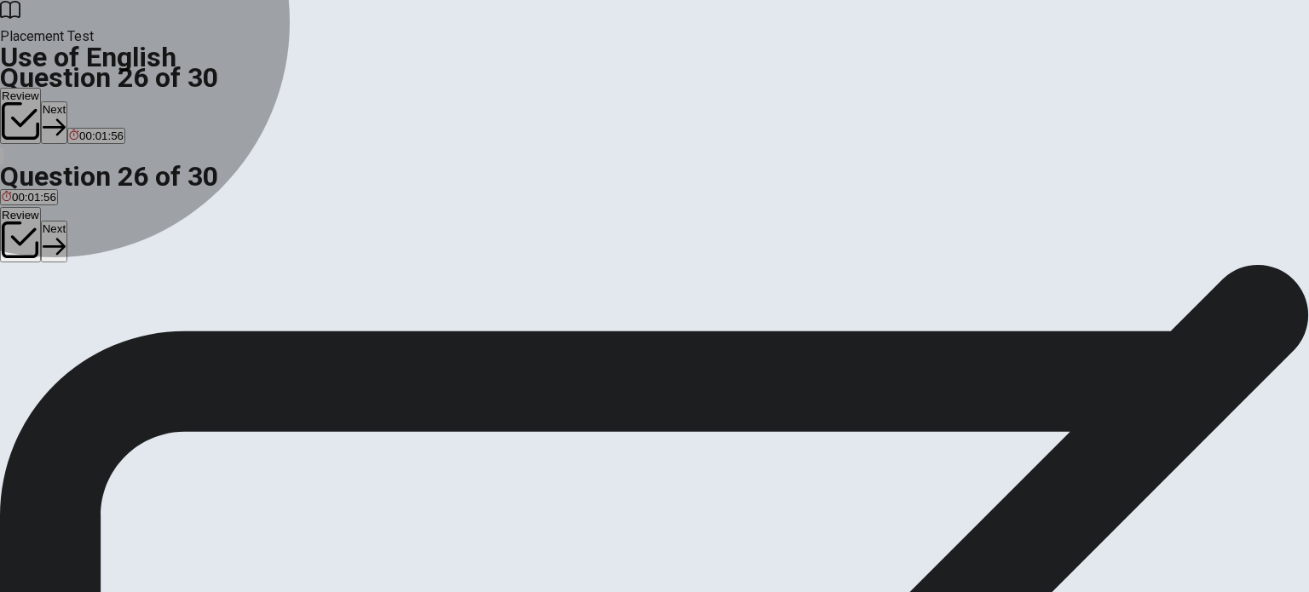
click at [41, 332] on span "light" at bounding box center [30, 325] width 20 height 13
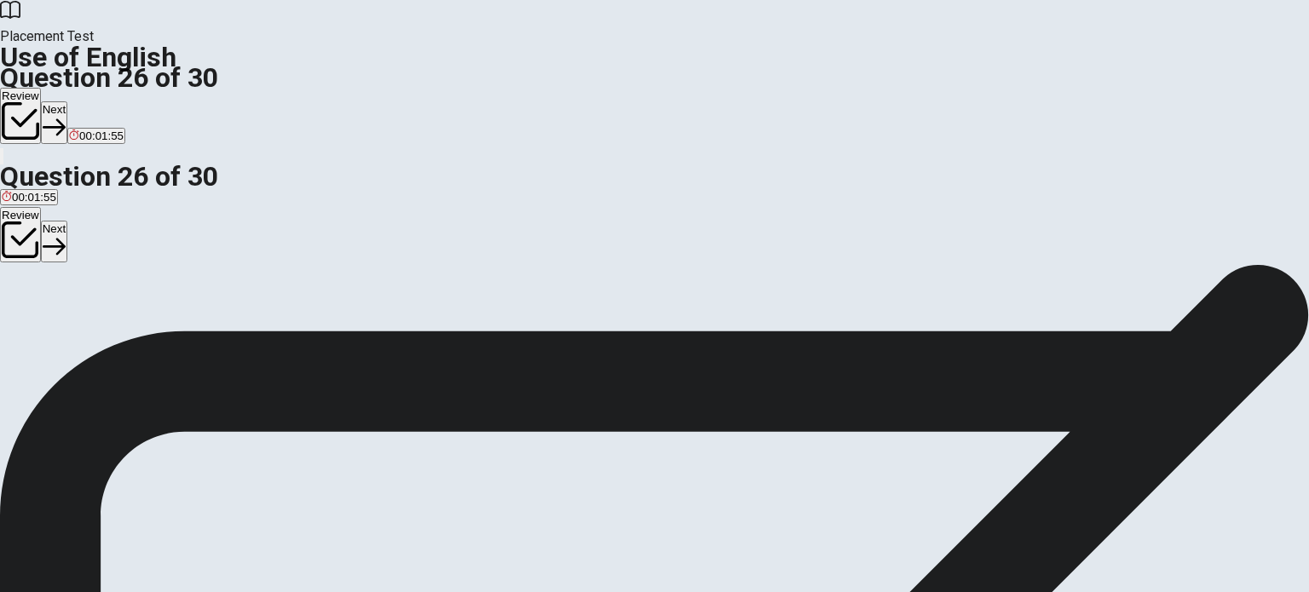
click at [66, 119] on icon "button" at bounding box center [54, 127] width 23 height 17
click at [85, 332] on span "sad" at bounding box center [75, 325] width 19 height 13
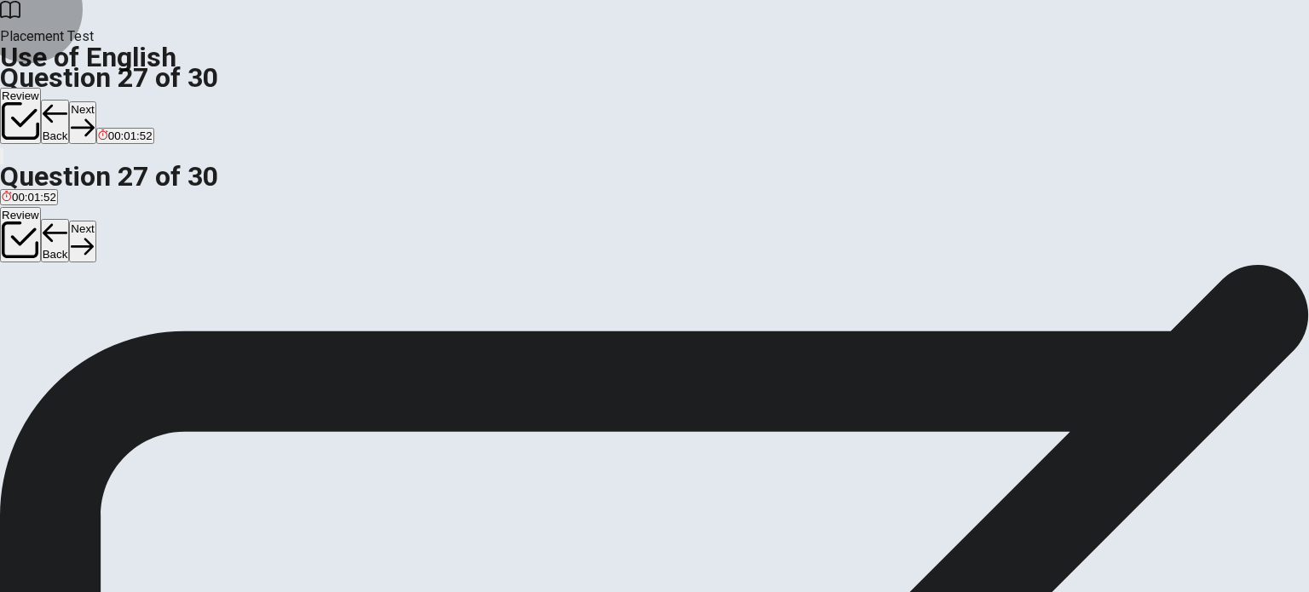
click at [95, 101] on button "Next" at bounding box center [82, 122] width 26 height 42
click at [91, 332] on span "green" at bounding box center [76, 325] width 29 height 13
click at [95, 101] on button "Next" at bounding box center [82, 122] width 26 height 42
click at [245, 265] on div "Question 29 The children are playing on the ____. A pen B paper C swing D bottle" at bounding box center [654, 300] width 1309 height 72
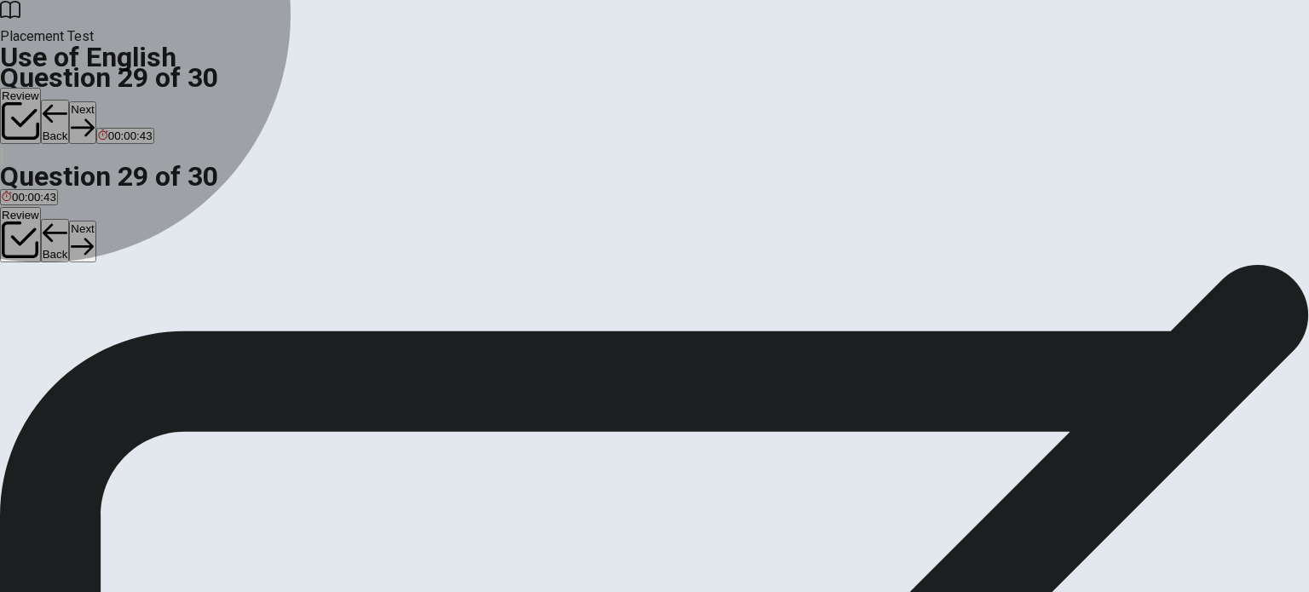
click at [85, 332] on span "swing" at bounding box center [70, 325] width 29 height 13
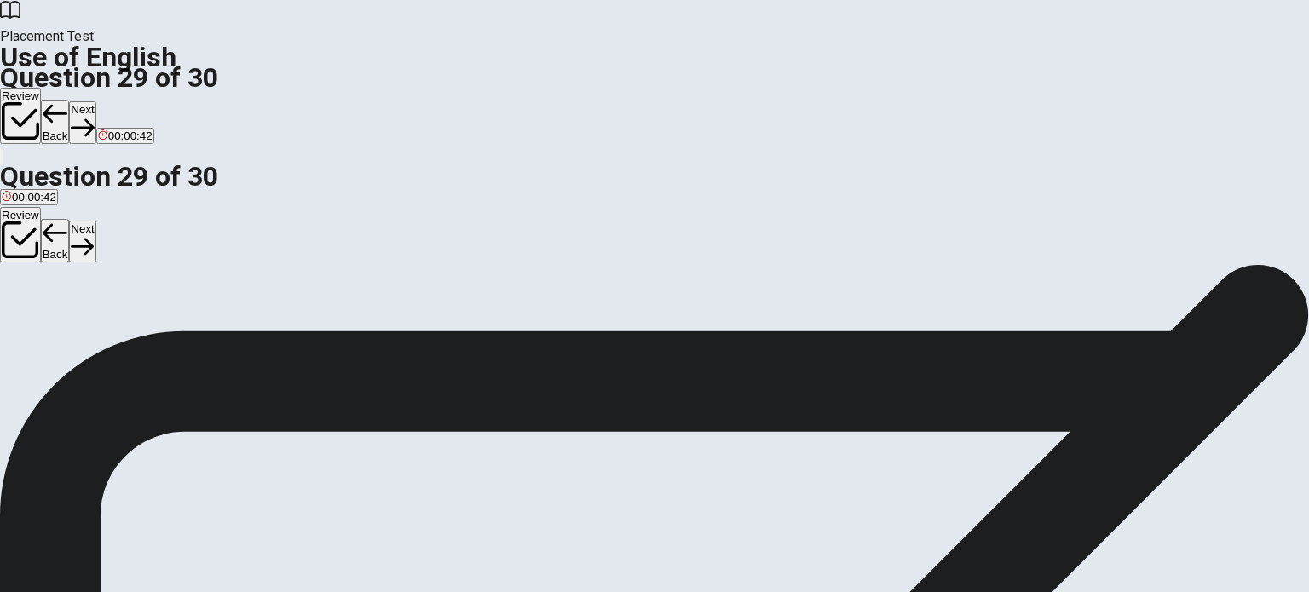
click at [95, 101] on button "Next" at bounding box center [82, 122] width 26 height 42
click at [143, 332] on span "finish" at bounding box center [130, 325] width 26 height 13
click at [95, 101] on button "Next" at bounding box center [82, 122] width 26 height 42
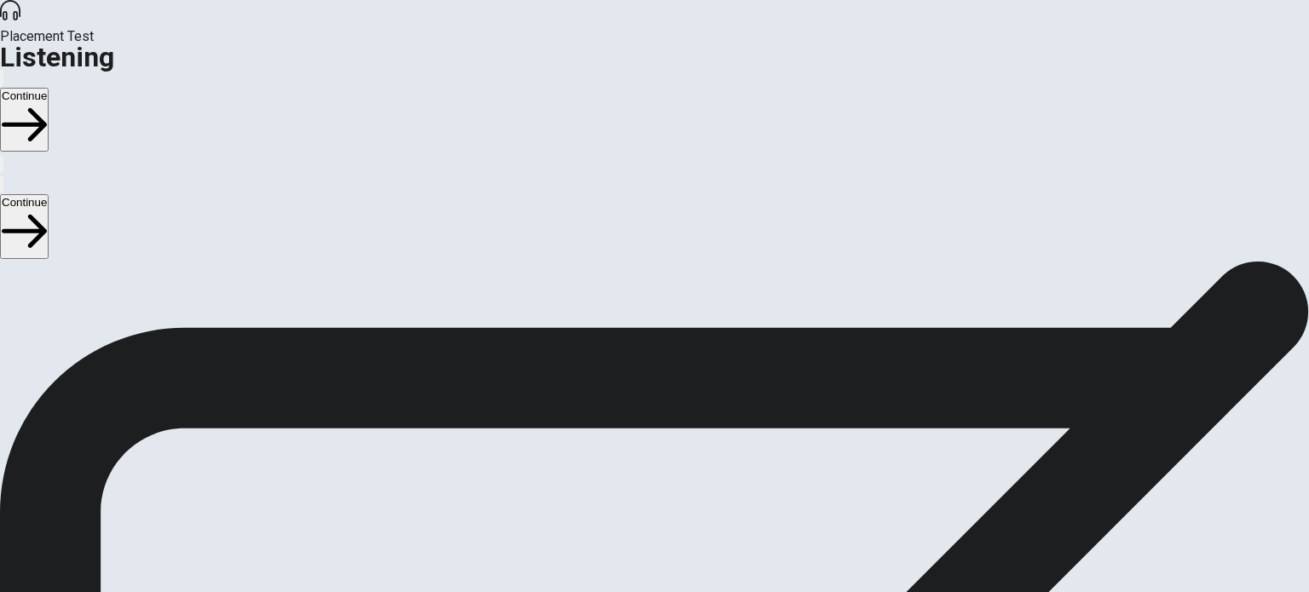
scroll to position [0, 0]
click at [49, 88] on button "Continue" at bounding box center [24, 120] width 49 height 64
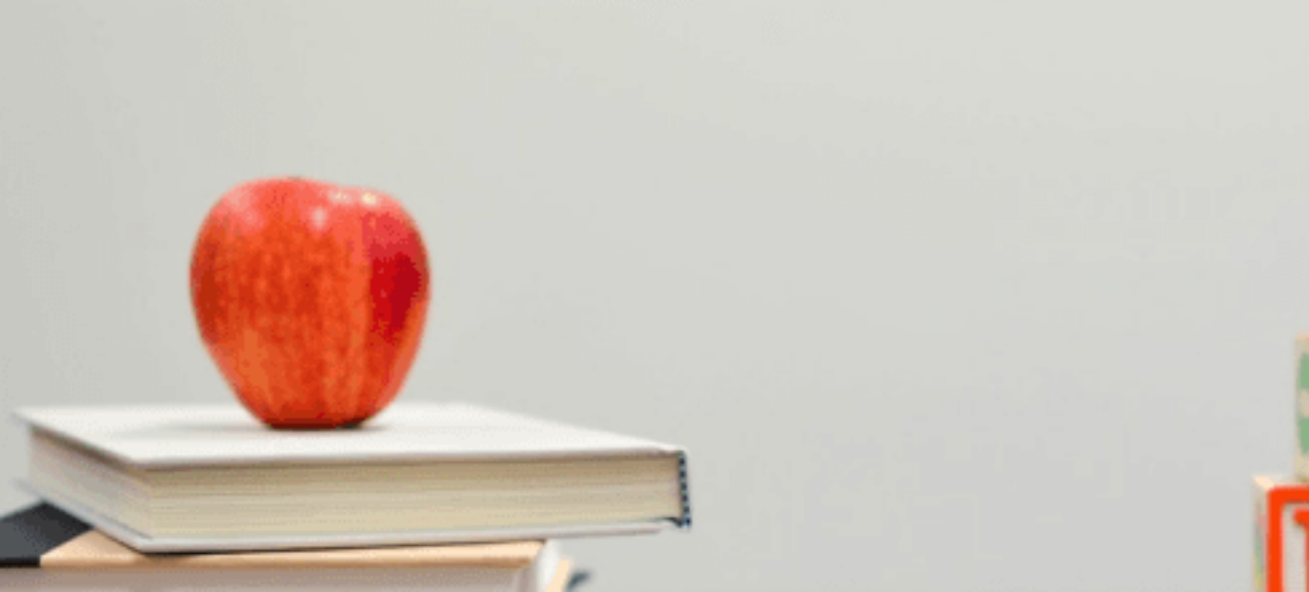
drag, startPoint x: 314, startPoint y: 163, endPoint x: 305, endPoint y: 170, distance: 12.1
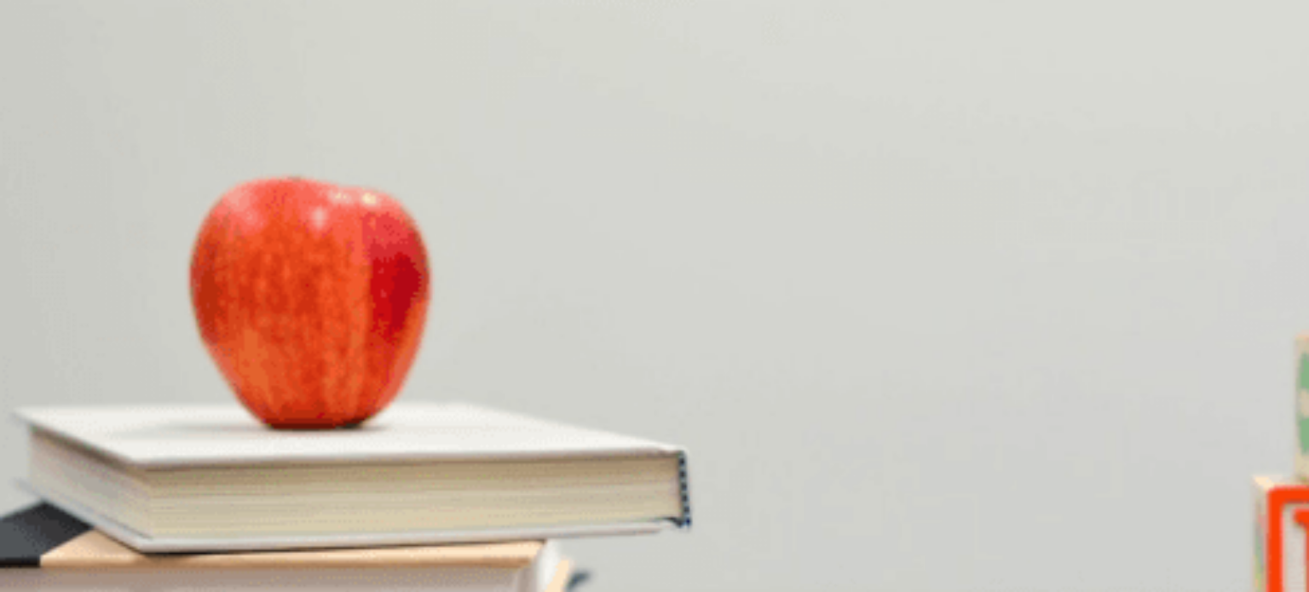
scroll to position [1278, 0]
click at [94, 551] on span "$6.00" at bounding box center [80, 557] width 28 height 13
click at [261, 452] on span "A cappuccino and a croissant" at bounding box center [186, 458] width 147 height 13
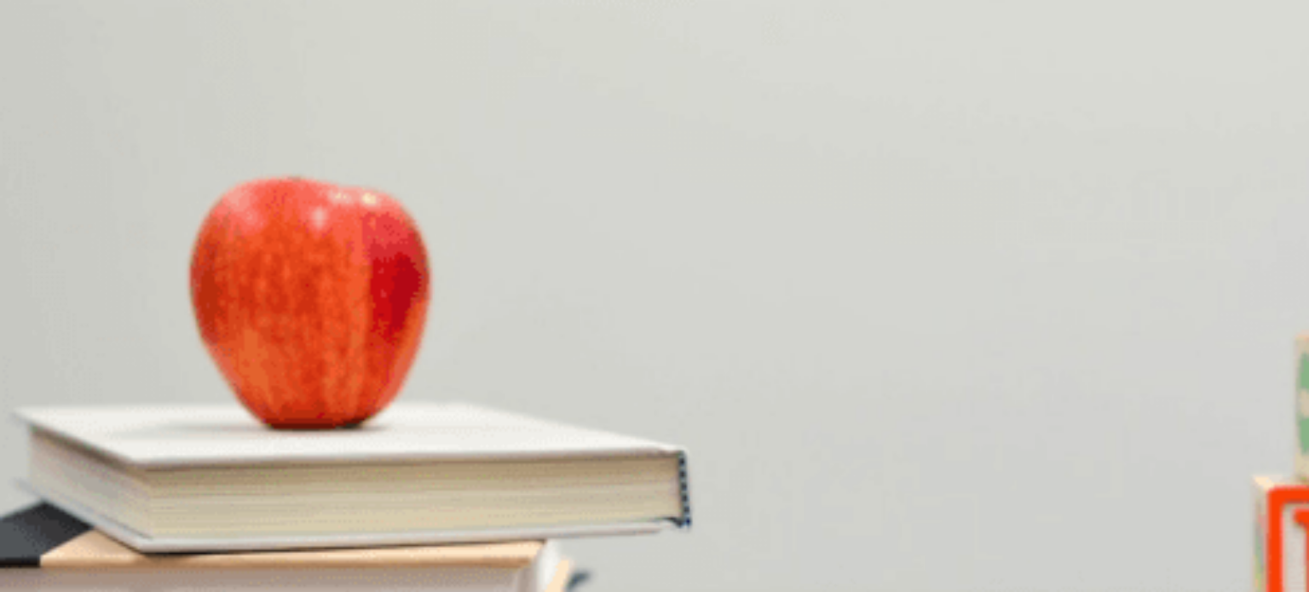
click at [127, 337] on span "By card" at bounding box center [108, 343] width 38 height 13
click at [267, 421] on span "Warm it up" at bounding box center [239, 414] width 55 height 13
click at [125, 551] on span "$6.50" at bounding box center [111, 557] width 28 height 13
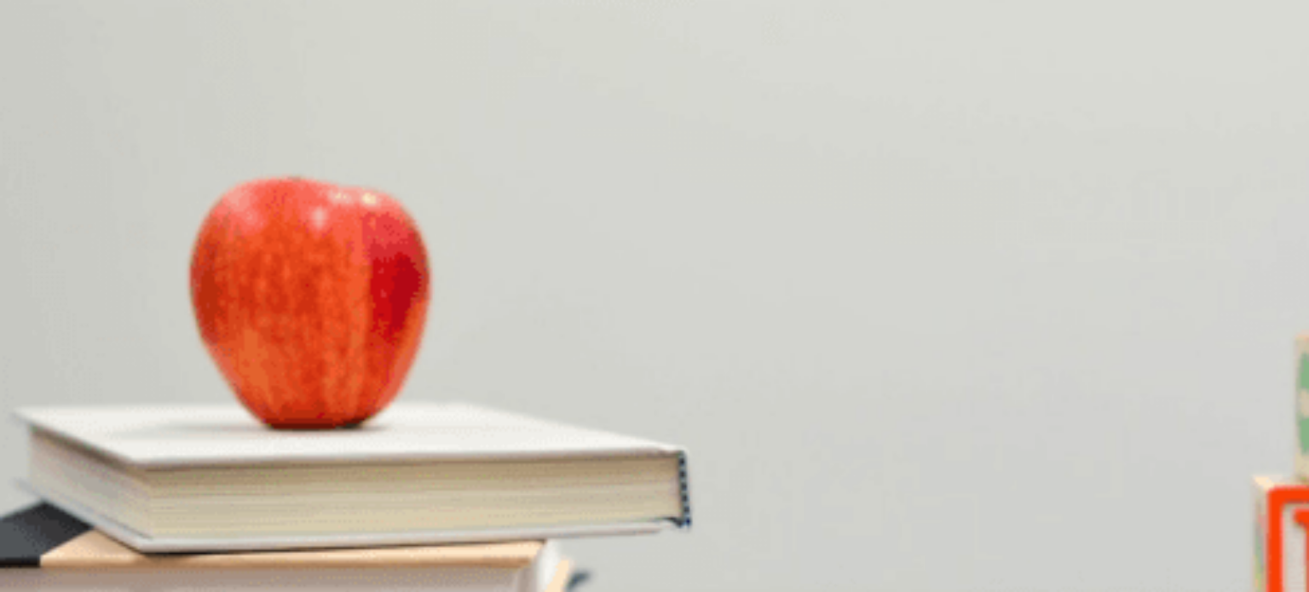
scroll to position [92, 0]
click at [333, 567] on div at bounding box center [654, 567] width 1309 height 0
click at [298, 567] on div at bounding box center [654, 567] width 1309 height 0
click at [267, 316] on div "D" at bounding box center [239, 309] width 55 height 13
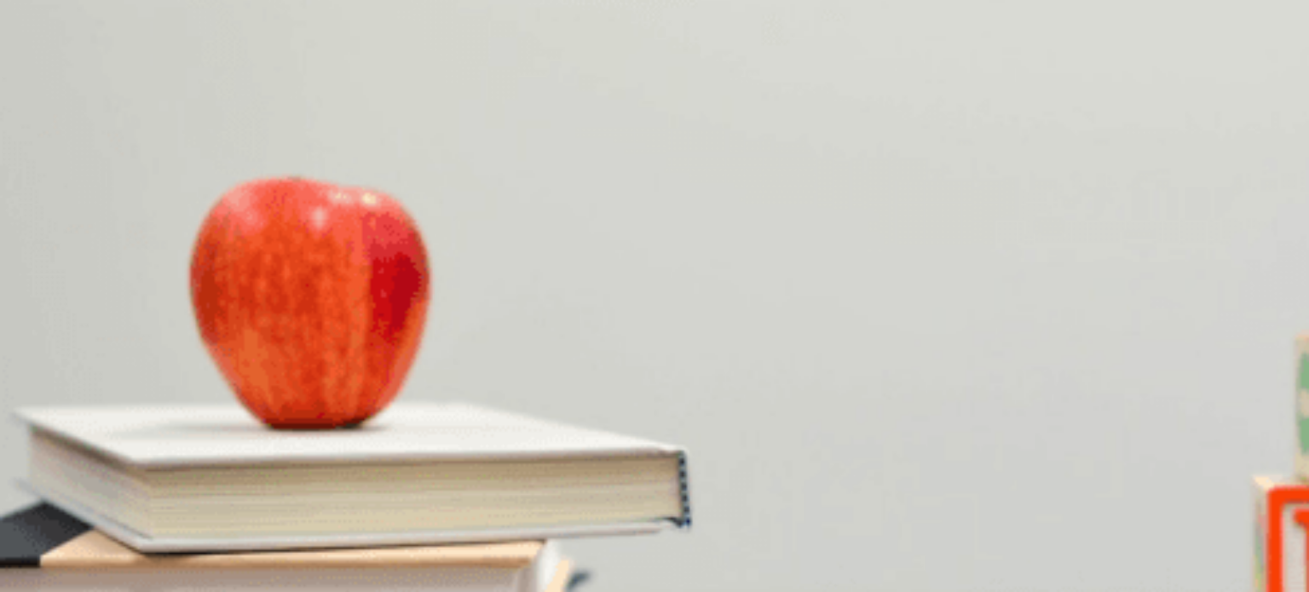
scroll to position [729, 0]
click at [188, 400] on span "Toasted" at bounding box center [168, 394] width 40 height 13
click at [37, 316] on span "Wrap it" at bounding box center [20, 322] width 36 height 13
click at [39, 302] on button "A Wrap it" at bounding box center [19, 316] width 39 height 29
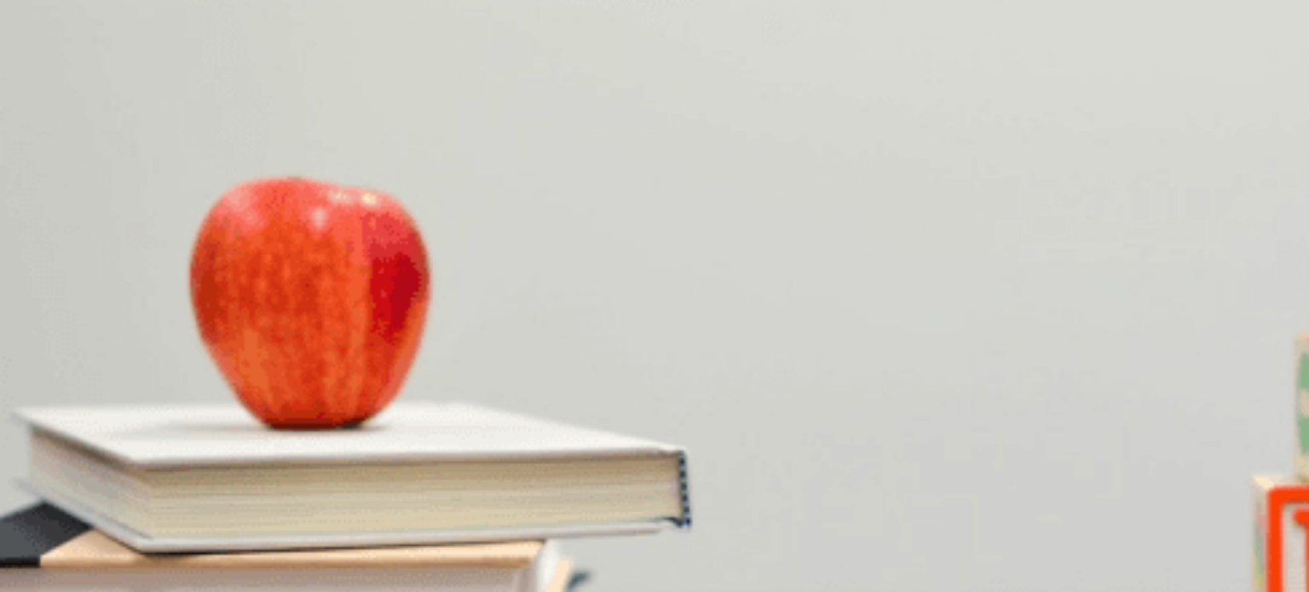
click at [49, 88] on button "Continue" at bounding box center [24, 120] width 49 height 64
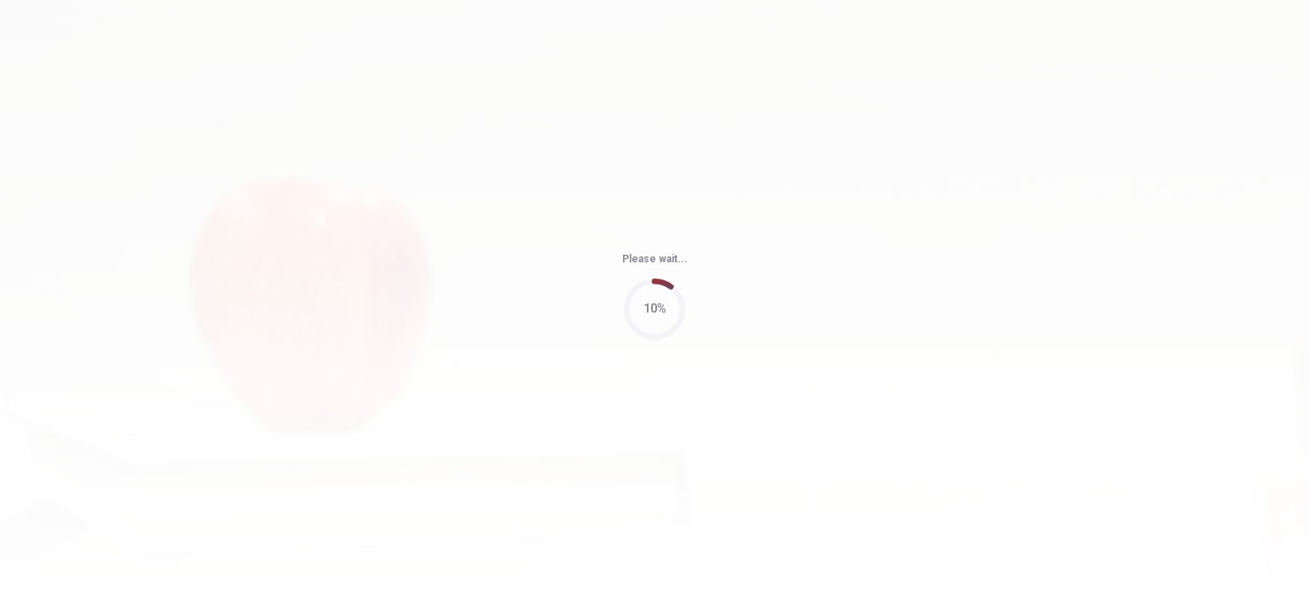
type input "95"
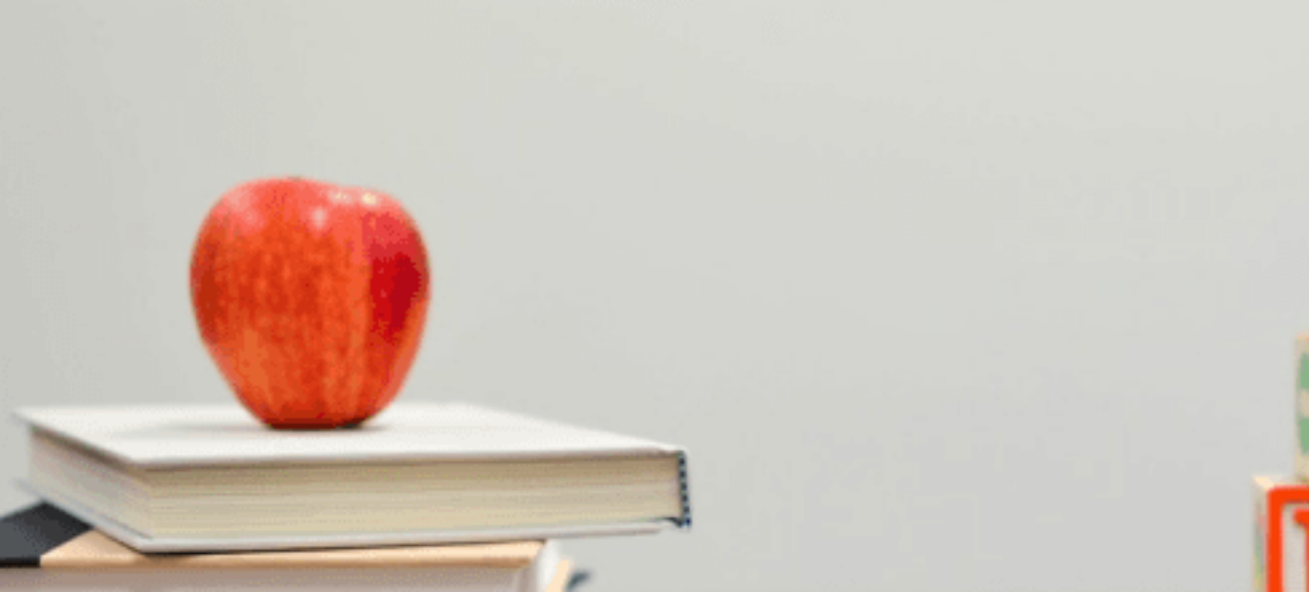
scroll to position [0, 0]
click at [49, 337] on span "Four" at bounding box center [37, 343] width 23 height 13
click at [35, 394] on button "A 7 p.m." at bounding box center [17, 408] width 35 height 29
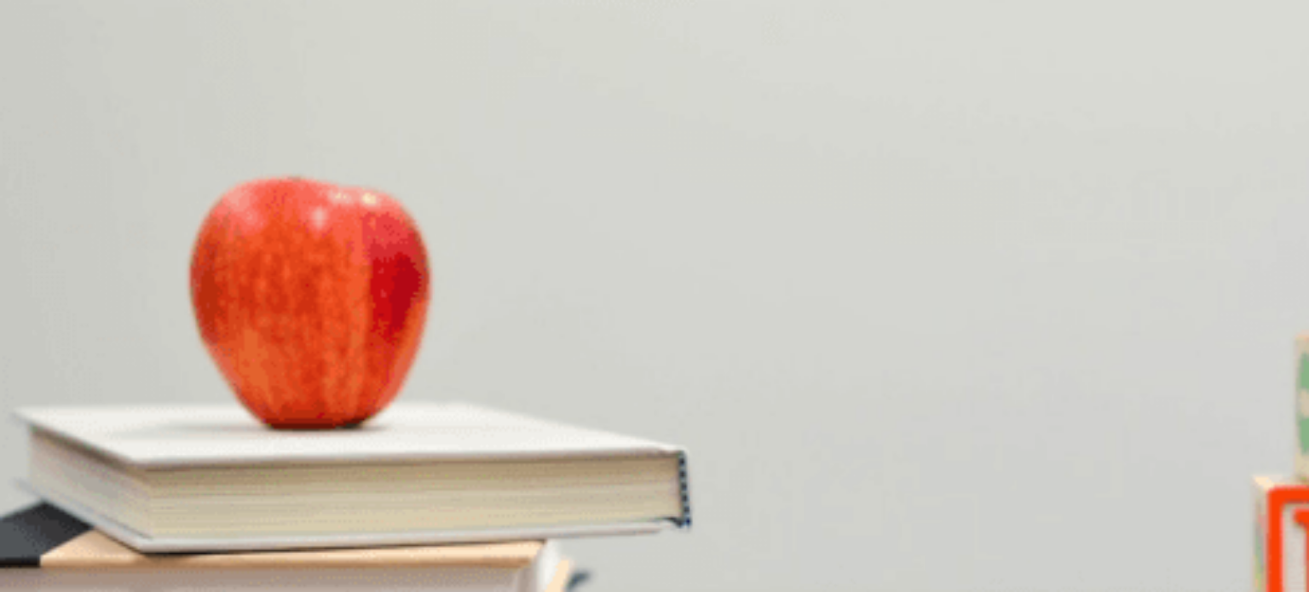
click at [258, 480] on span "By the window" at bounding box center [221, 486] width 73 height 13
click at [168, 551] on span "Tonight" at bounding box center [149, 557] width 37 height 13
click at [211, 452] on span "Reserving a table" at bounding box center [167, 458] width 89 height 13
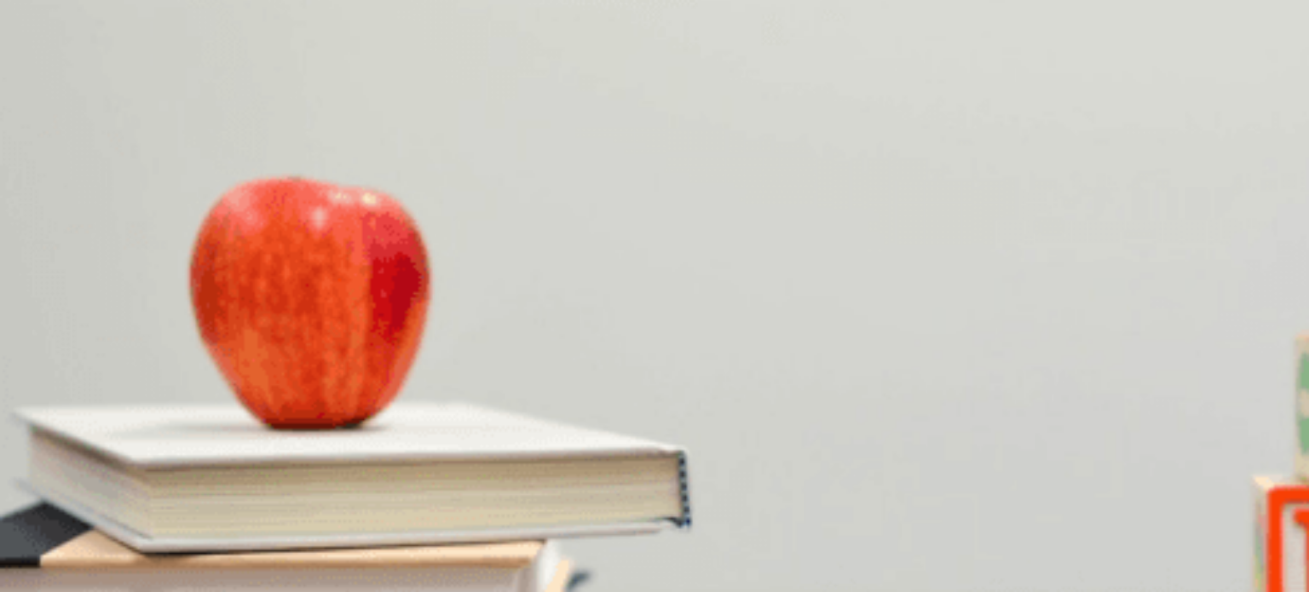
click at [1032, 67] on div "Continue" at bounding box center [654, 120] width 1309 height 106
click at [49, 88] on button "Continue" at bounding box center [24, 120] width 49 height 64
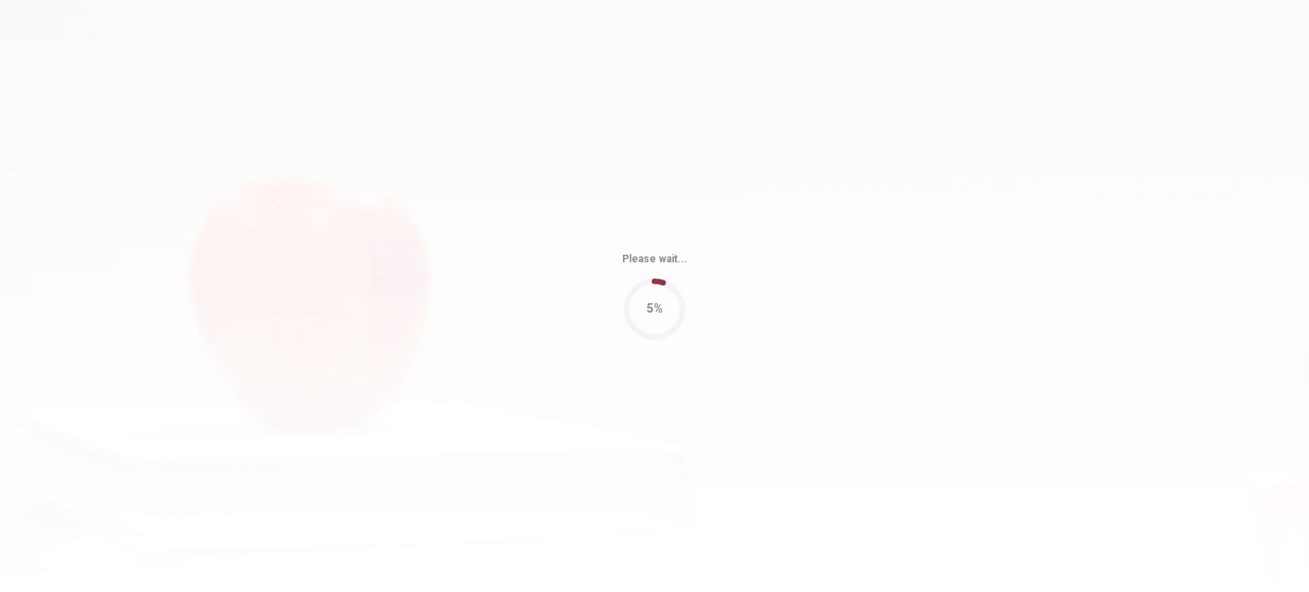
scroll to position [43, 0]
type input "60"
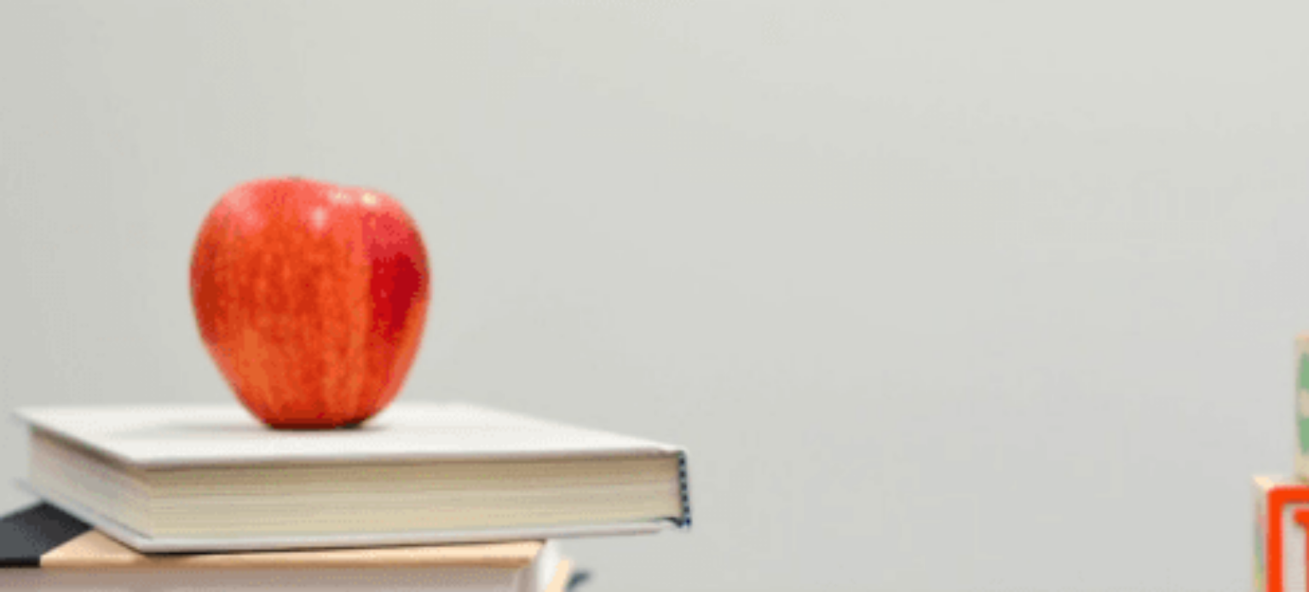
scroll to position [1278, 0]
click at [124, 551] on span "His laptop" at bounding box center [98, 557] width 50 height 13
click at [348, 480] on span "Organizing data and creating a presentation" at bounding box center [238, 486] width 221 height 13
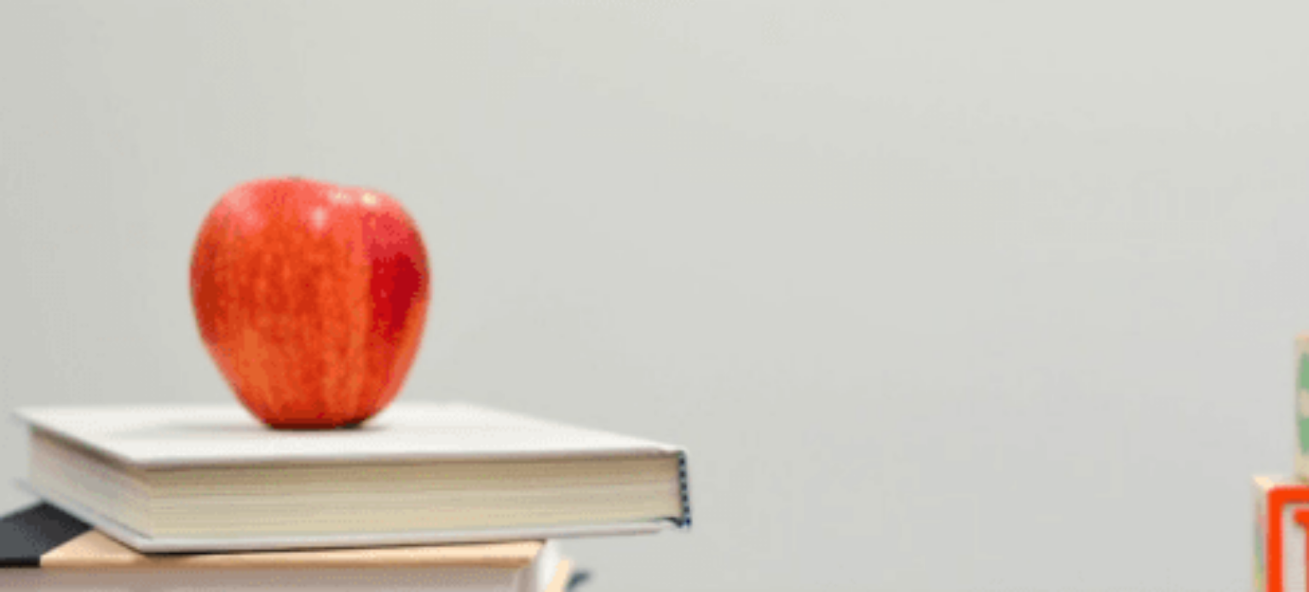
click at [95, 408] on span "Grateful" at bounding box center [75, 414] width 40 height 13
click at [302, 349] on span "[DATE] afternoon" at bounding box center [258, 343] width 87 height 13
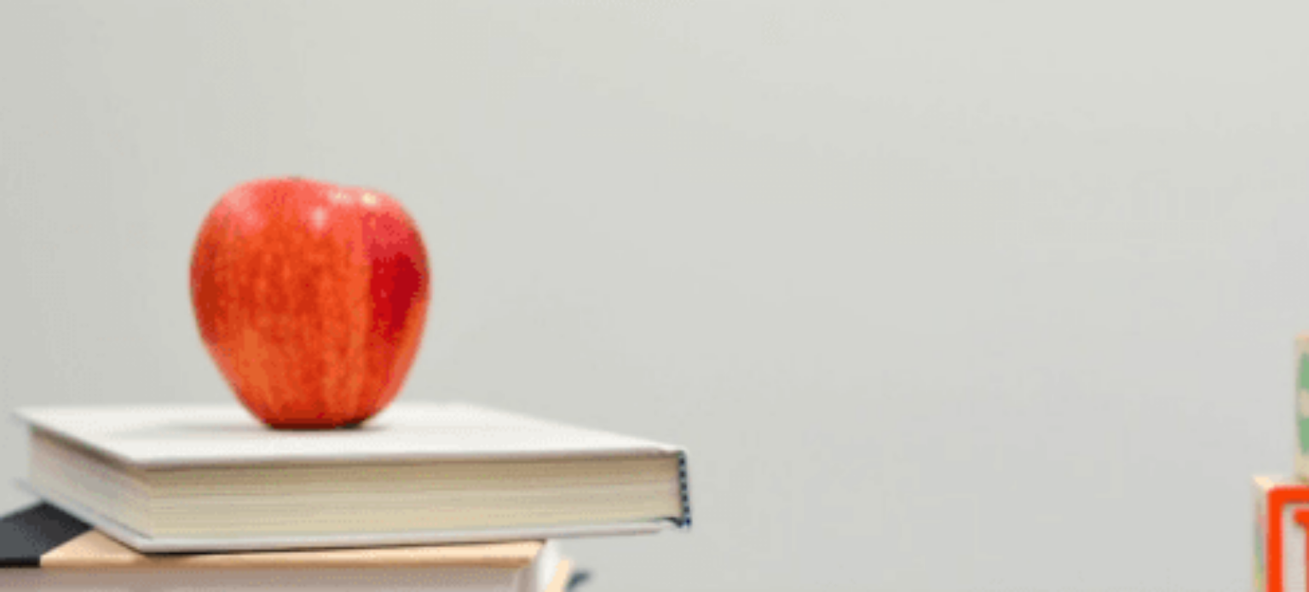
scroll to position [177, 0]
click at [47, 102] on icon "button" at bounding box center [24, 124] width 45 height 45
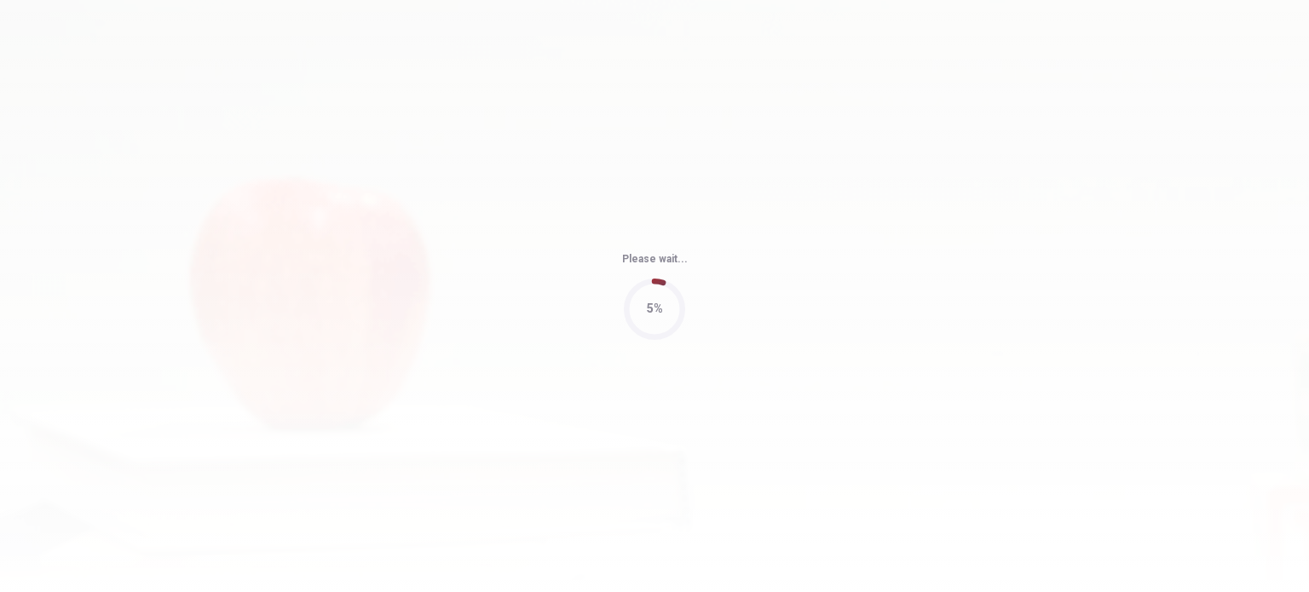
type input "60"
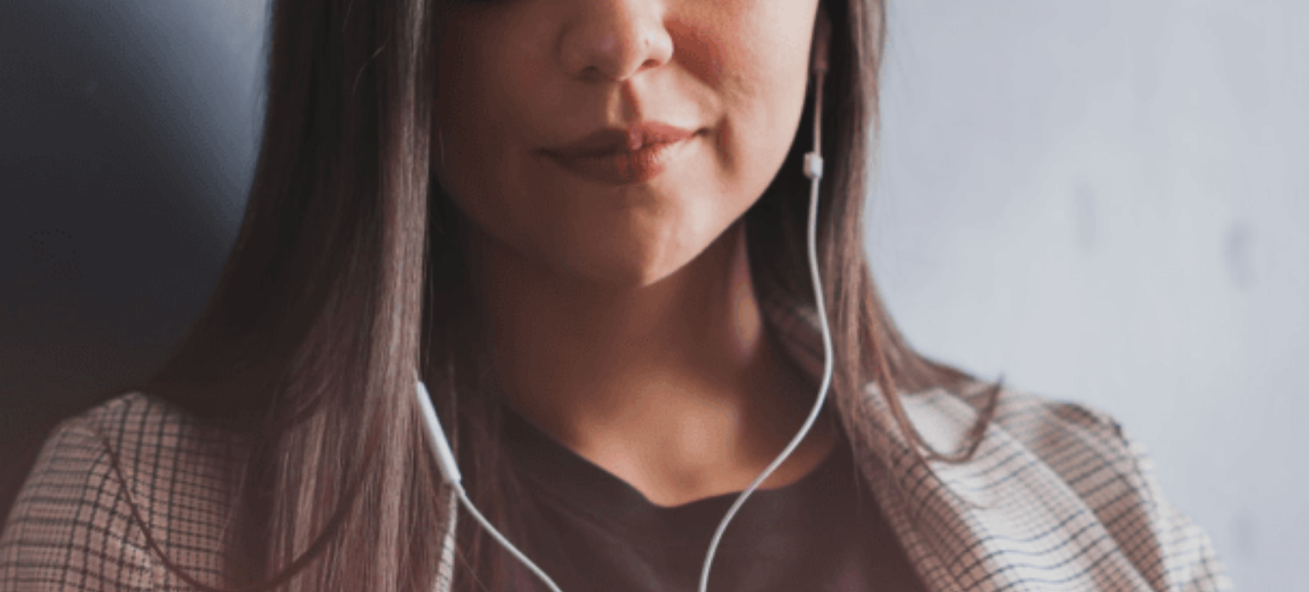
scroll to position [85, 0]
click at [893, 160] on img at bounding box center [654, 296] width 1309 height 592
click at [49, 88] on button "Continue" at bounding box center [24, 120] width 49 height 64
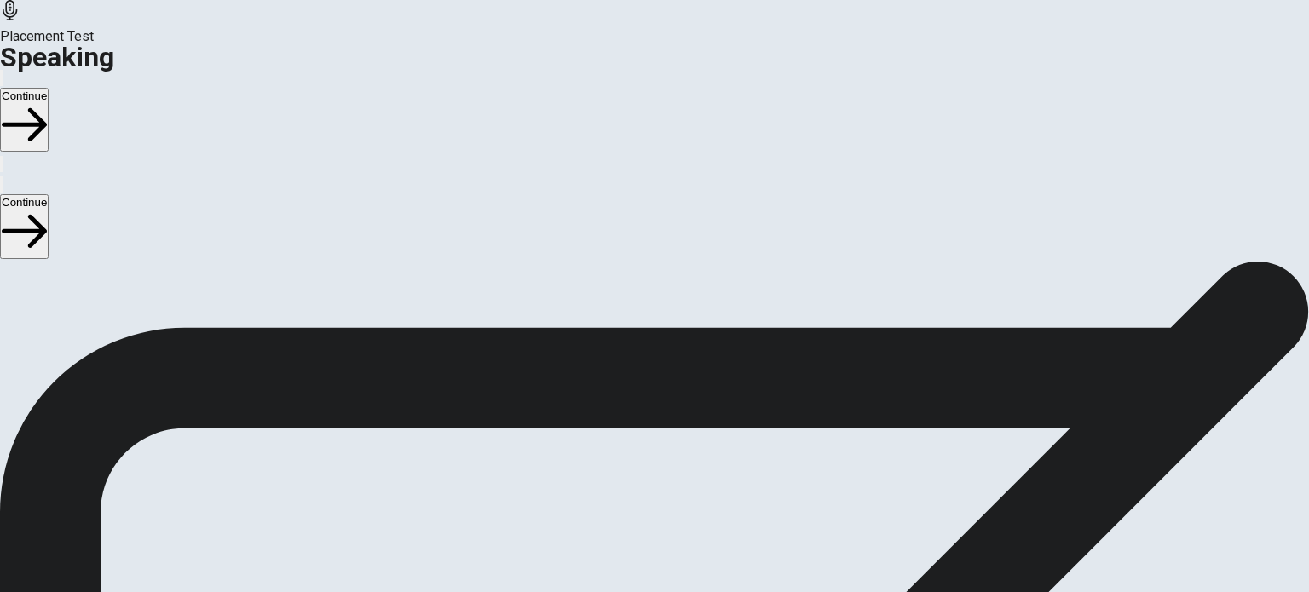
scroll to position [85, 0]
click at [680, 458] on icon at bounding box center [654, 483] width 51 height 51
click at [665, 458] on icon at bounding box center [647, 483] width 37 height 51
click at [634, 529] on icon "Play Audio" at bounding box center [634, 529] width 0 height 0
click at [632, 517] on button "Record Again" at bounding box center [630, 525] width 3 height 16
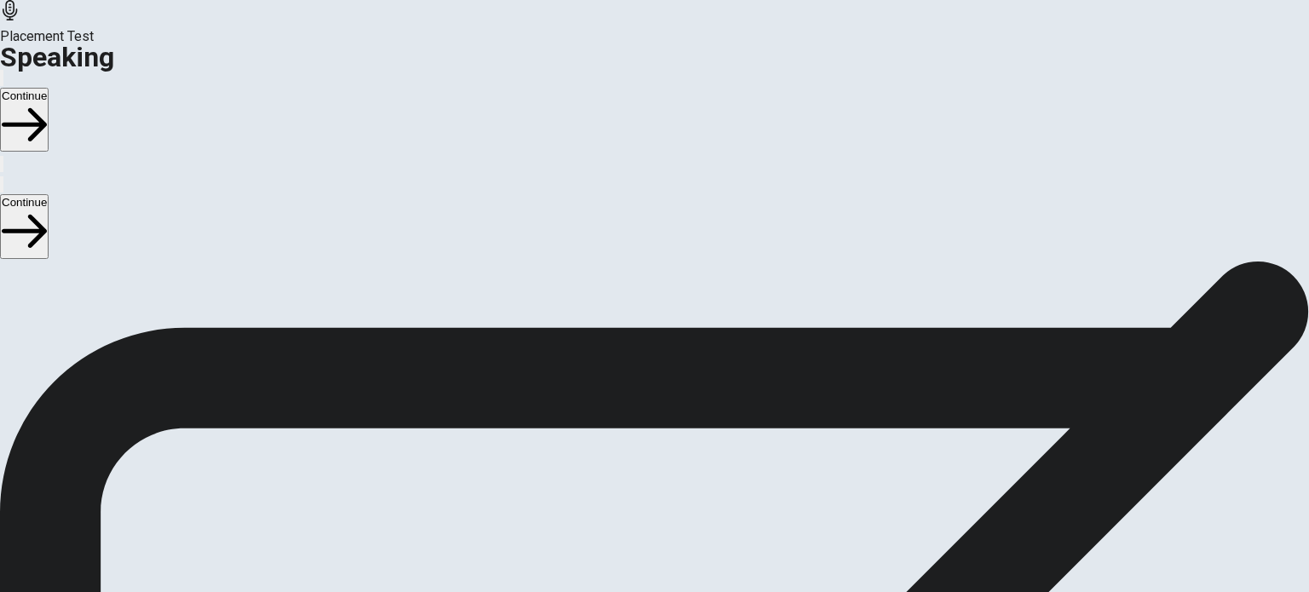
click at [636, 517] on button "Play Audio" at bounding box center [633, 525] width 3 height 16
click at [690, 515] on button "Record Again" at bounding box center [655, 556] width 72 height 83
click at [634, 529] on icon "Play Audio" at bounding box center [634, 529] width 0 height 0
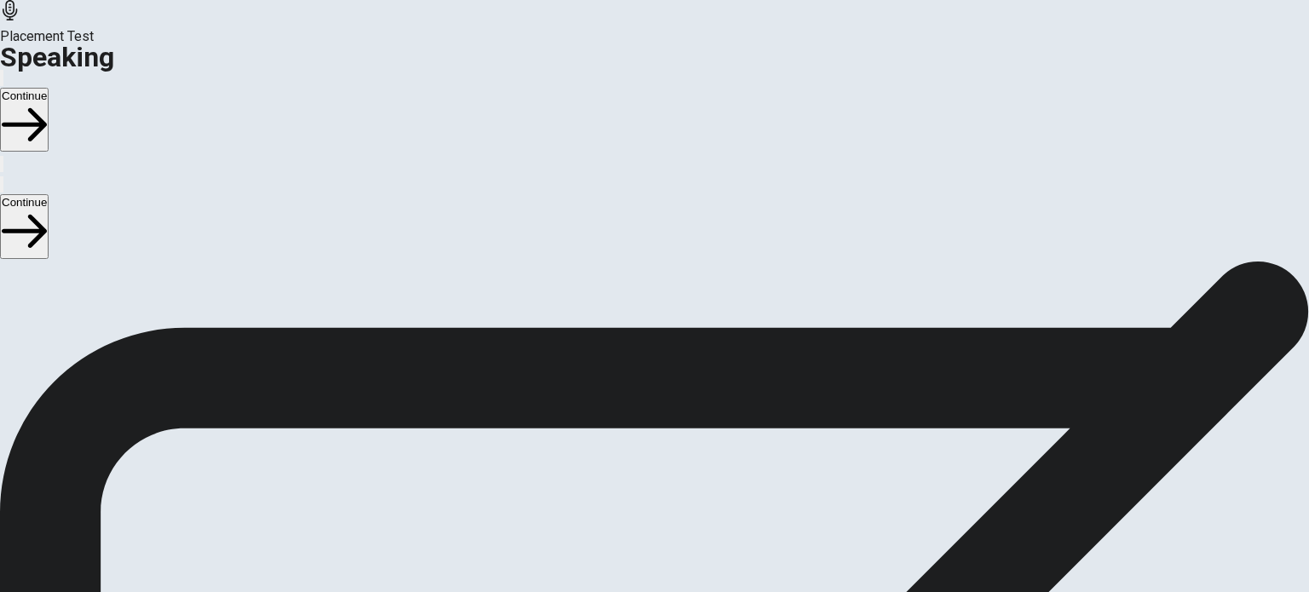
click at [634, 529] on icon "Play Audio" at bounding box center [634, 529] width 0 height 0
click at [636, 517] on button "Play Audio" at bounding box center [633, 525] width 3 height 16
click at [634, 529] on icon "Play Audio" at bounding box center [634, 529] width 0 height 0
click at [651, 529] on icon "Record Again" at bounding box center [640, 539] width 20 height 20
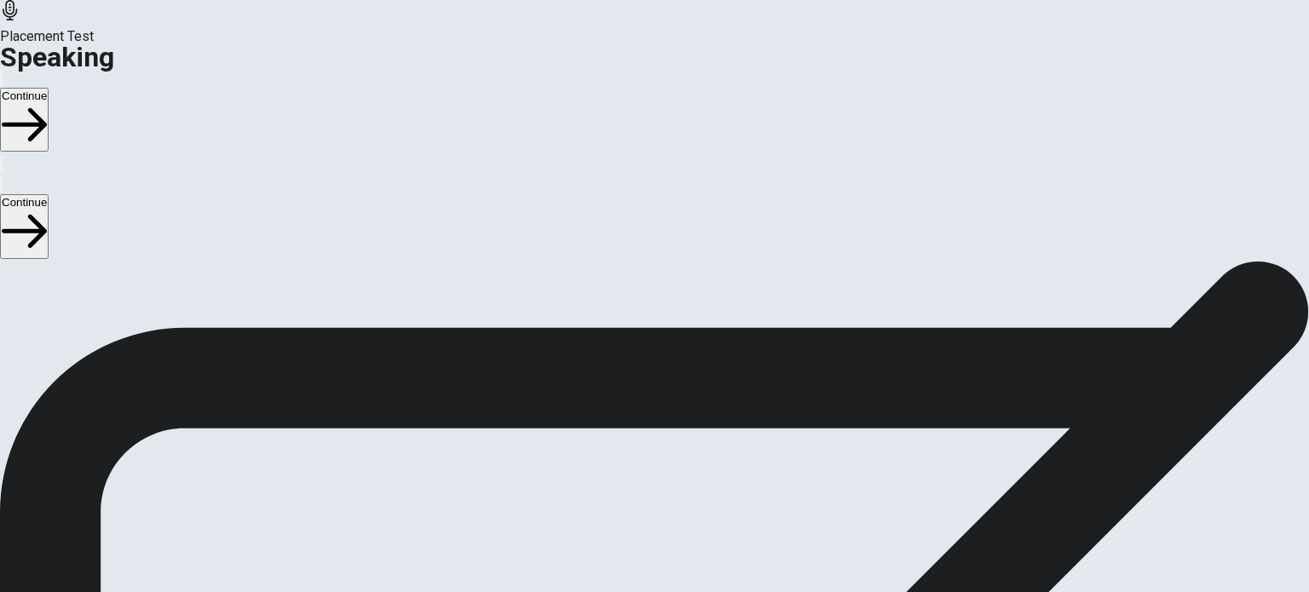
click at [636, 517] on button "Play Audio" at bounding box center [633, 525] width 3 height 16
click at [652, 529] on icon "Play Audio" at bounding box center [644, 539] width 16 height 20
click at [680, 372] on div at bounding box center [654, 400] width 51 height 57
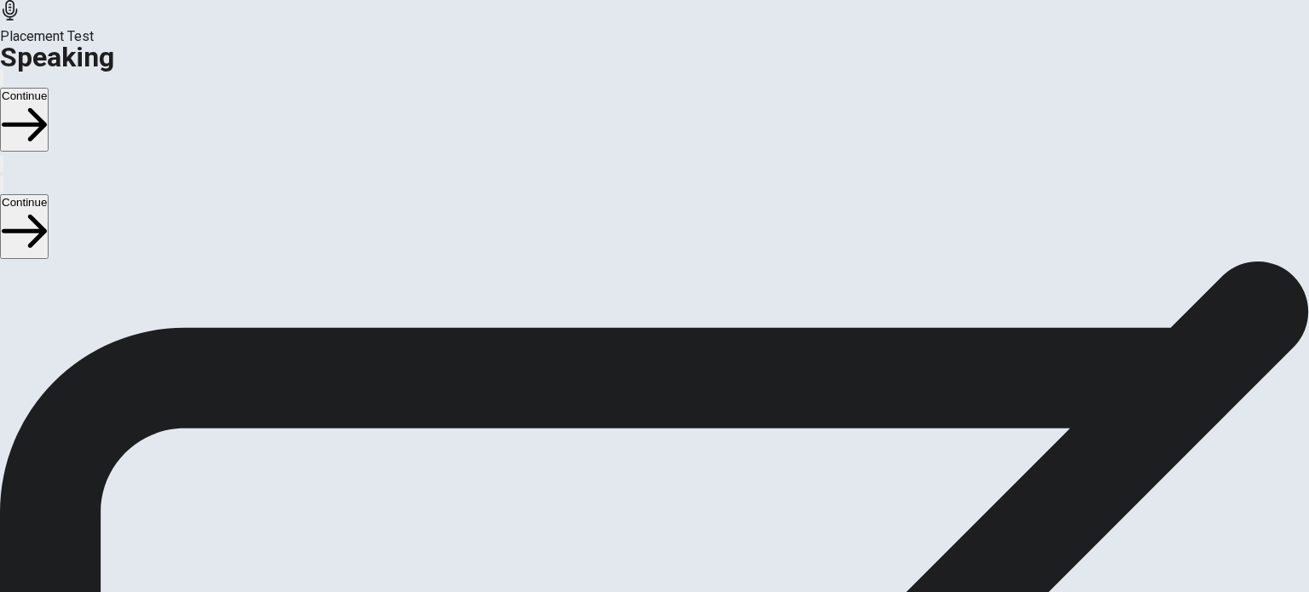
click at [632, 432] on button "Record Again" at bounding box center [630, 440] width 3 height 16
click at [886, 377] on div "00:00:15 Stop Recording" at bounding box center [654, 446] width 1309 height 303
click at [675, 491] on icon at bounding box center [652, 521] width 43 height 60
click at [652, 444] on icon "Play Audio" at bounding box center [644, 454] width 16 height 20
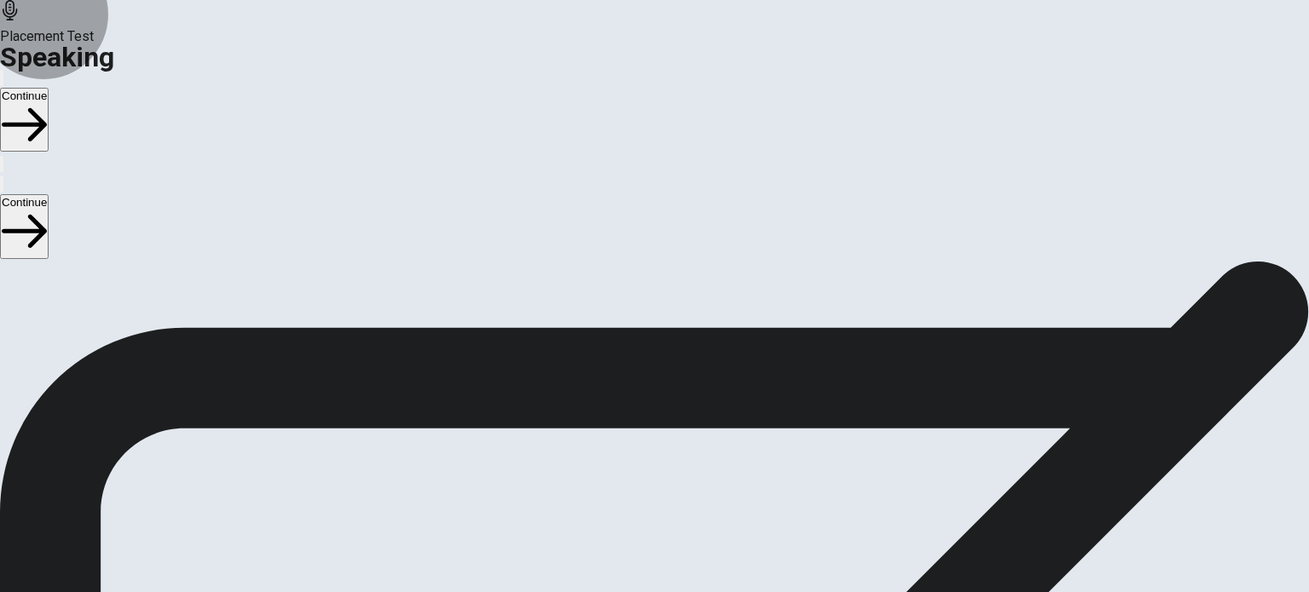
click at [49, 88] on button "Continue" at bounding box center [24, 120] width 49 height 64
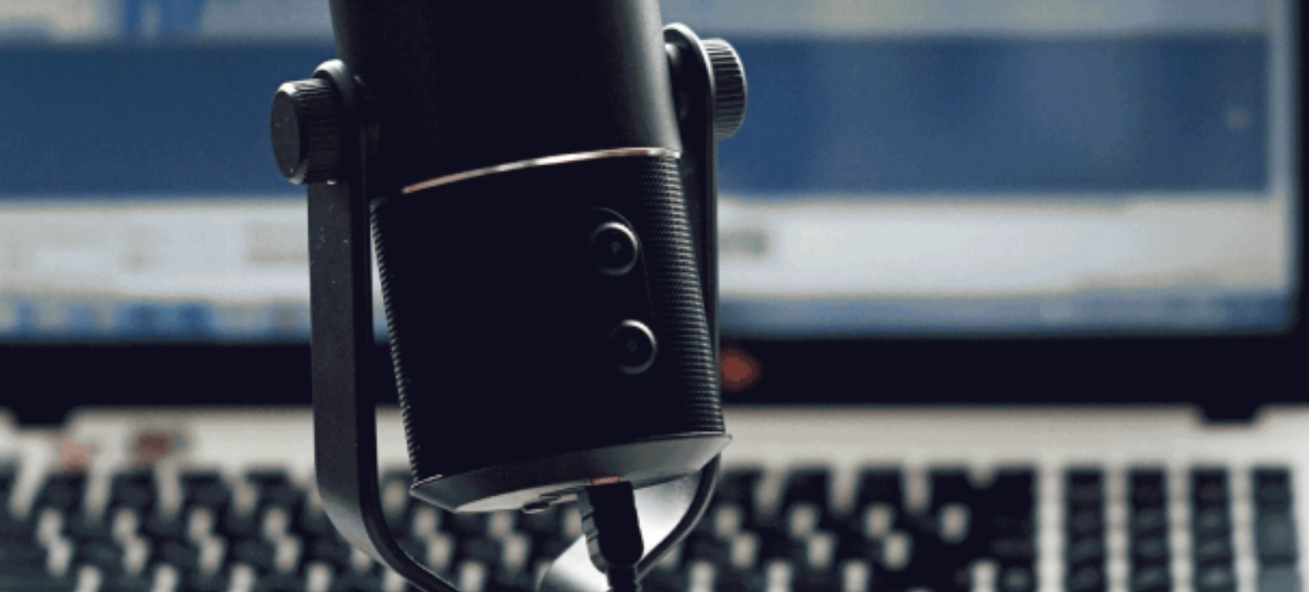
scroll to position [170, 0]
click at [49, 88] on button "Continue" at bounding box center [24, 120] width 49 height 64
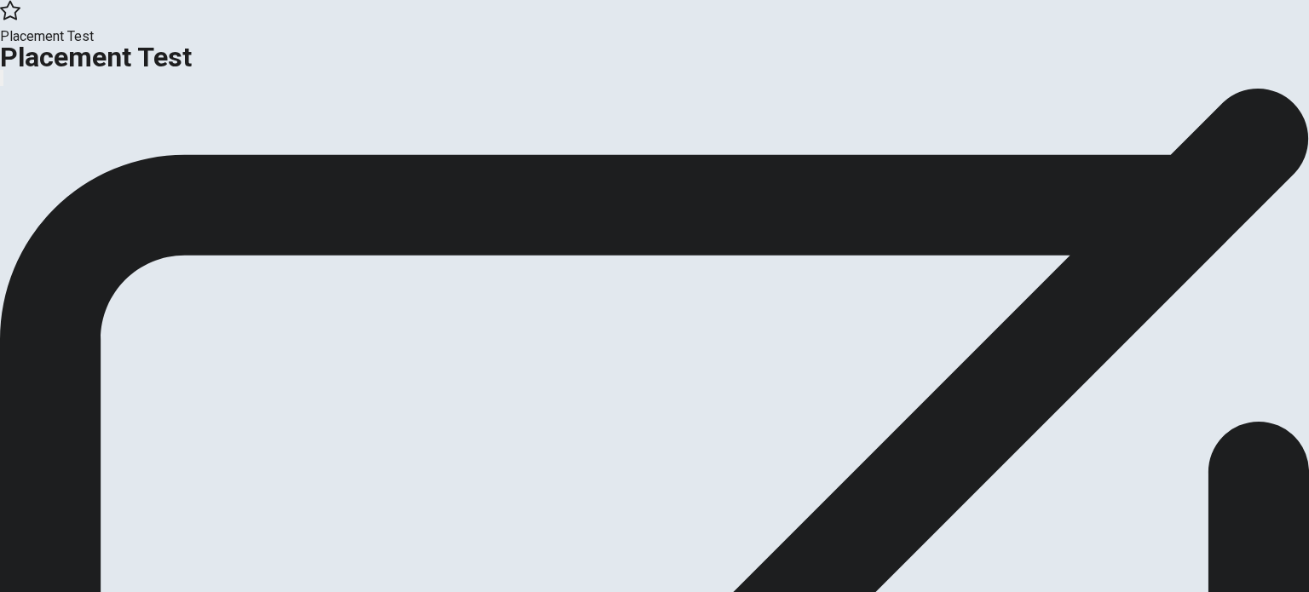
scroll to position [0, 0]
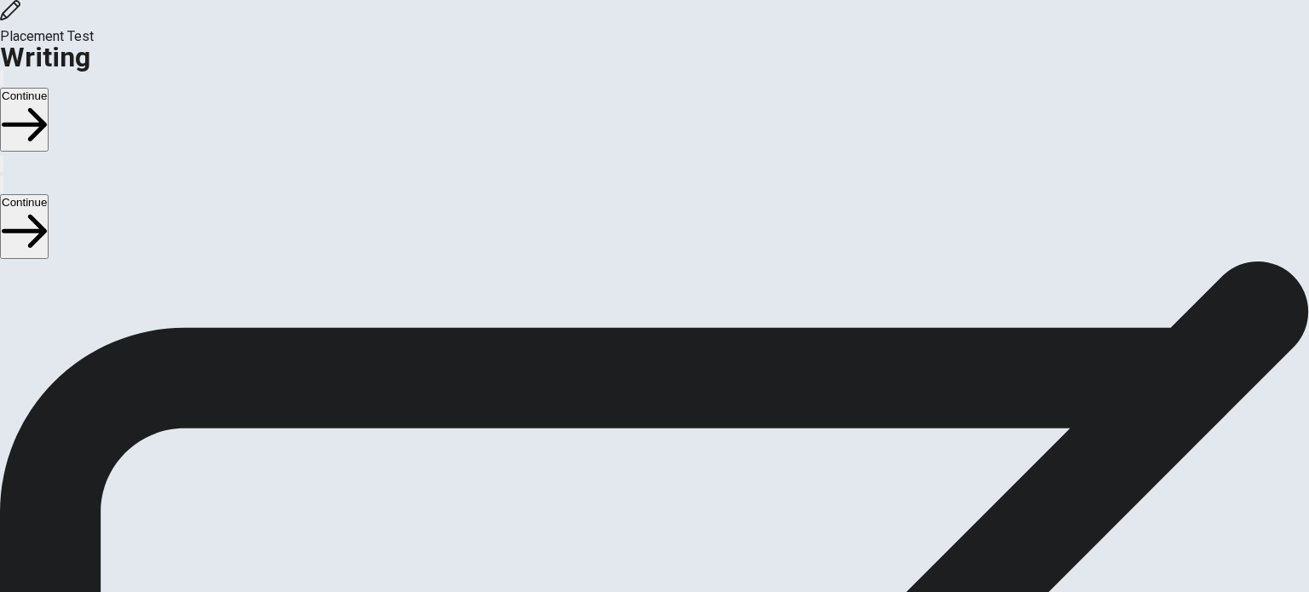
click at [49, 88] on button "Continue" at bounding box center [24, 120] width 49 height 64
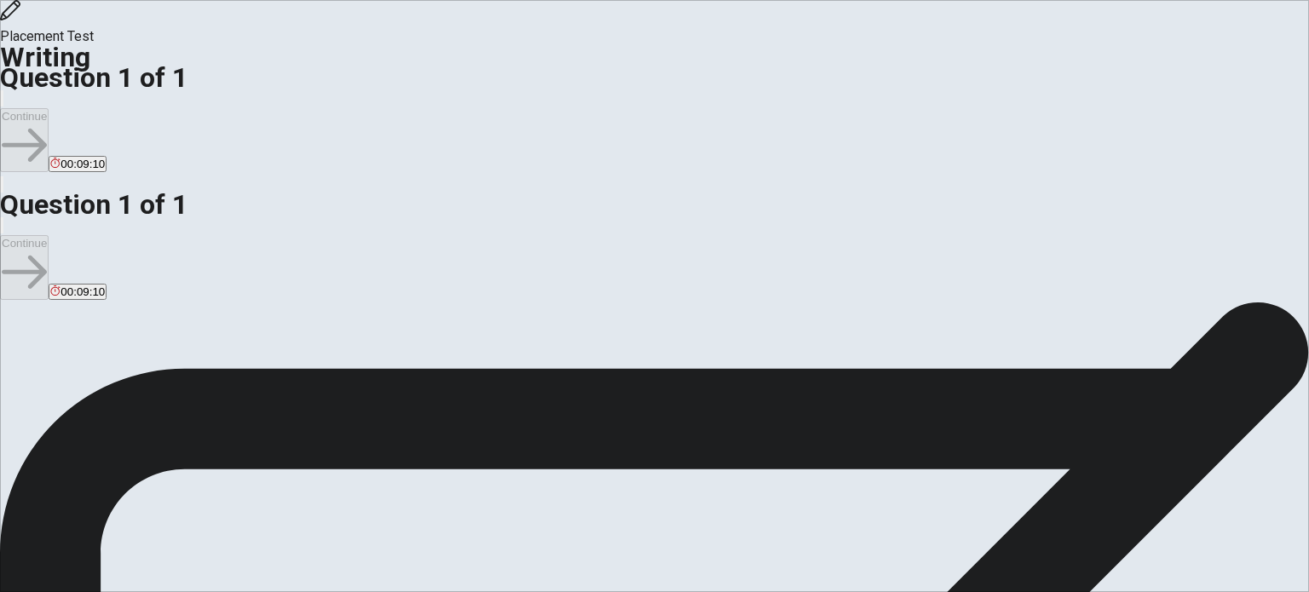
type textarea "i like dogs, they are beautibul, very funny, i think we should treat them bette…"
click at [49, 108] on button "Continue" at bounding box center [24, 140] width 49 height 64
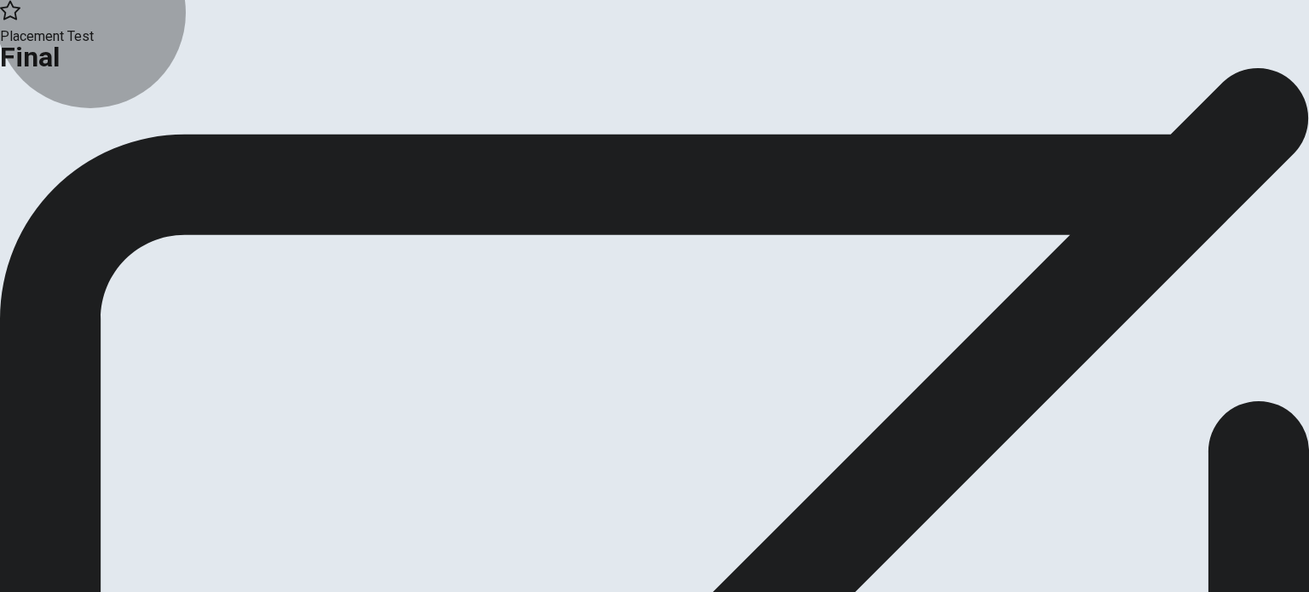
click at [71, 147] on icon "button" at bounding box center [62, 138] width 17 height 17
